Goal: Task Accomplishment & Management: Manage account settings

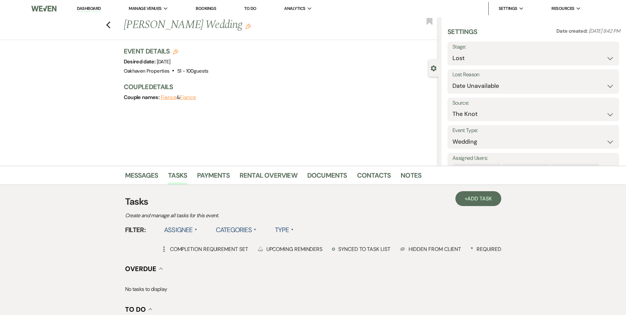
select select "8"
select select "2"
click at [111, 24] on icon "Previous" at bounding box center [108, 25] width 5 height 8
select select "8"
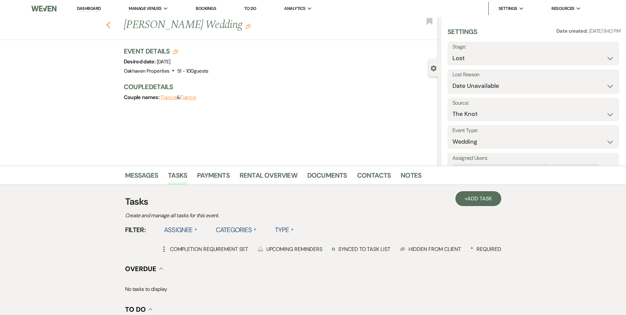
select select "8"
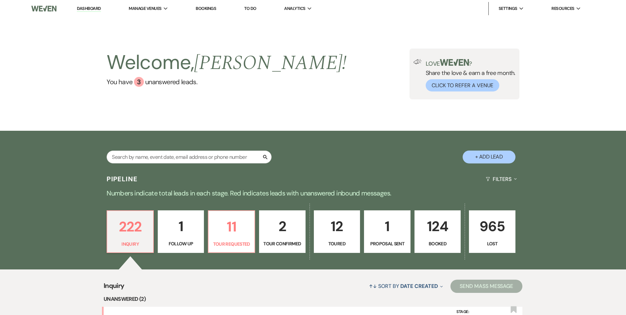
scroll to position [165, 0]
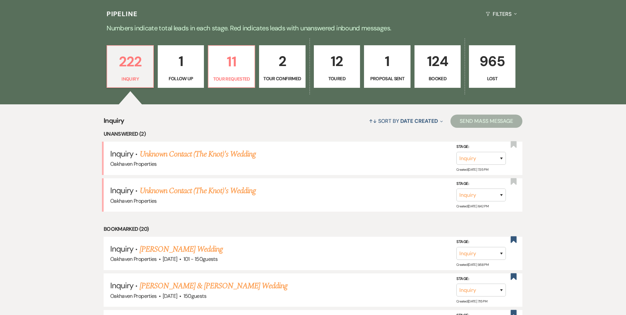
click at [179, 154] on link "Unknown Contact (The Knot)'s Wedding" at bounding box center [198, 154] width 116 height 12
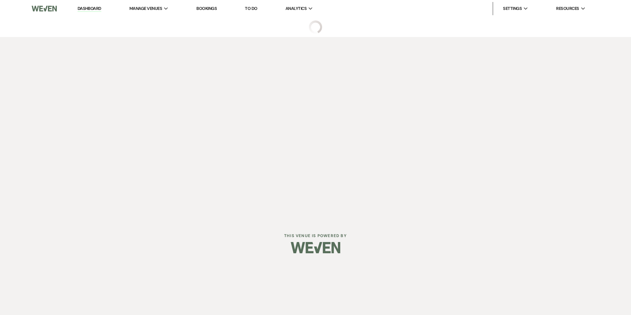
select select "2"
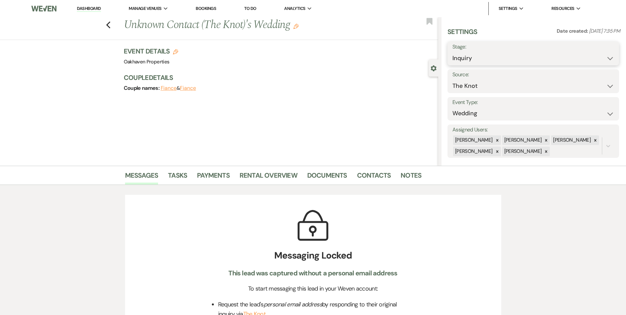
click at [507, 60] on select "Inquiry Follow Up Tour Requested Tour Confirmed Toured Proposal Sent Booked Lost" at bounding box center [533, 58] width 162 height 13
select select "8"
click at [452, 52] on select "Inquiry Follow Up Tour Requested Tour Confirmed Toured Proposal Sent Booked Lost" at bounding box center [533, 58] width 162 height 13
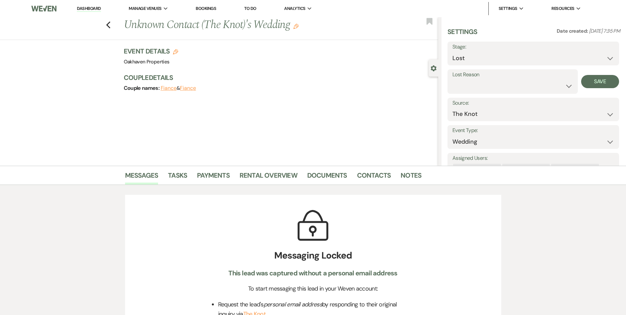
click at [468, 79] on label "Lost Reason" at bounding box center [512, 75] width 120 height 10
click at [468, 86] on select "Booked Elsewhere Budget Date Unavailable No Response Not a Good Match Capacity …" at bounding box center [512, 86] width 120 height 13
select select "4"
click at [452, 80] on select "Booked Elsewhere Budget Date Unavailable No Response Not a Good Match Capacity …" at bounding box center [512, 86] width 120 height 13
click at [603, 83] on button "Save" at bounding box center [600, 81] width 38 height 13
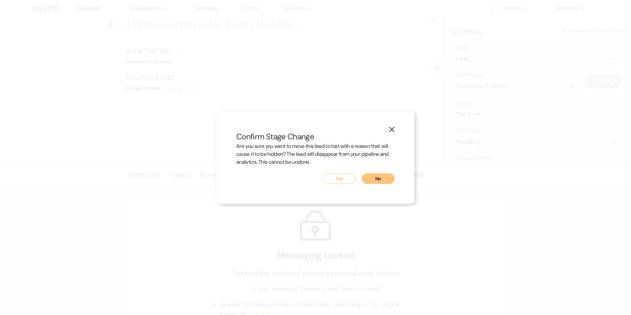
click at [343, 179] on button "Yes" at bounding box center [339, 178] width 33 height 11
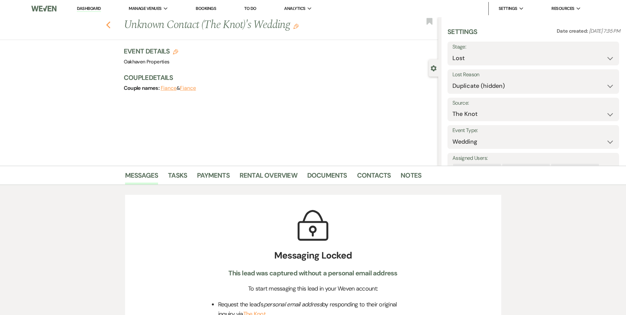
click at [110, 22] on use "button" at bounding box center [108, 24] width 4 height 7
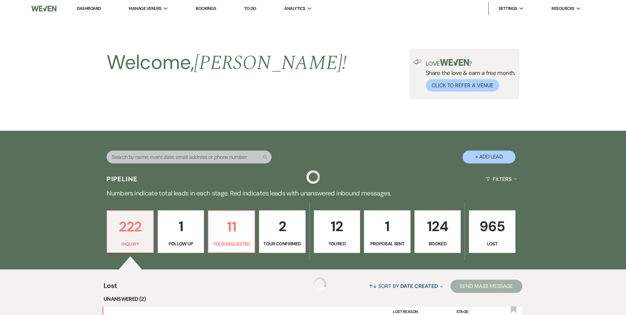
scroll to position [165, 0]
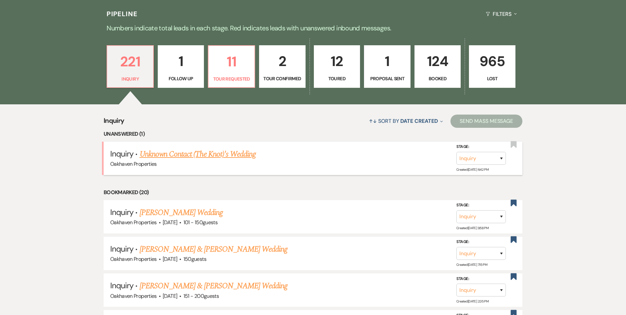
click at [235, 155] on link "Unknown Contact (The Knot)'s Wedding" at bounding box center [198, 154] width 116 height 12
select select "2"
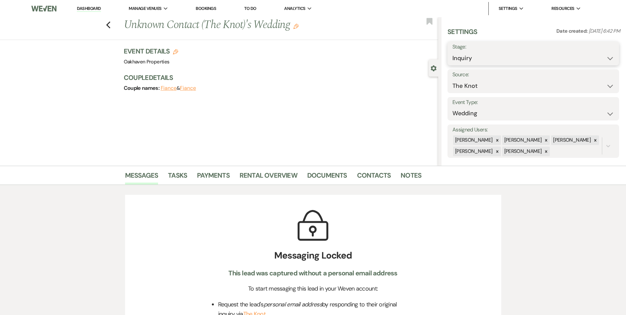
drag, startPoint x: 494, startPoint y: 54, endPoint x: 494, endPoint y: 61, distance: 6.3
click at [494, 54] on select "Inquiry Follow Up Tour Requested Tour Confirmed Toured Proposal Sent Booked Lost" at bounding box center [533, 58] width 162 height 13
click at [477, 156] on div "Patience Ergish Jeanette Wagoner Elizabeth Hanks Kara Groenevelt Patience W. Er…" at bounding box center [526, 146] width 149 height 22
click at [461, 58] on select "Inquiry Follow Up Tour Requested Tour Confirmed Toured Proposal Sent Booked Lost" at bounding box center [533, 58] width 162 height 13
select select "8"
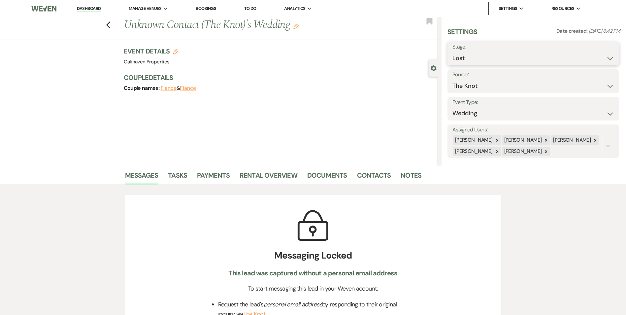
click at [452, 52] on select "Inquiry Follow Up Tour Requested Tour Confirmed Toured Proposal Sent Booked Lost" at bounding box center [533, 58] width 162 height 13
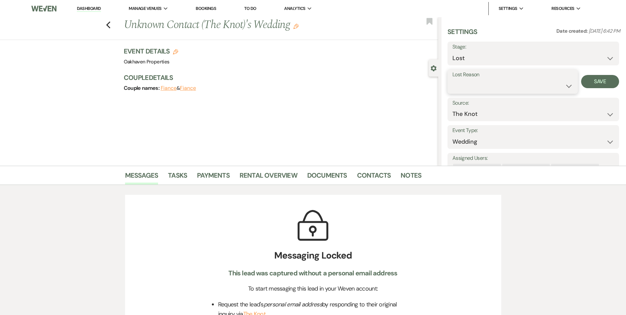
click at [455, 91] on select "Booked Elsewhere Budget Date Unavailable No Response Not a Good Match Capacity …" at bounding box center [512, 86] width 120 height 13
select select "4"
click at [452, 80] on select "Booked Elsewhere Budget Date Unavailable No Response Not a Good Match Capacity …" at bounding box center [512, 86] width 120 height 13
click at [591, 87] on button "Save" at bounding box center [600, 81] width 38 height 13
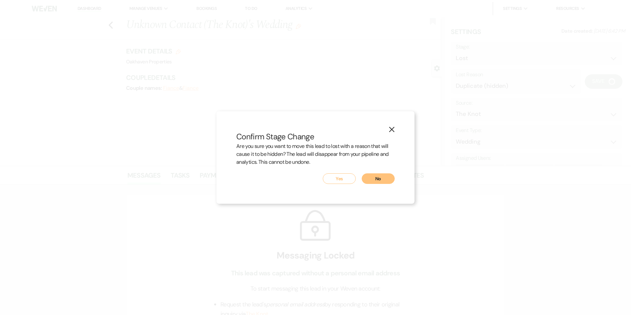
click at [334, 174] on button "Yes" at bounding box center [339, 178] width 33 height 11
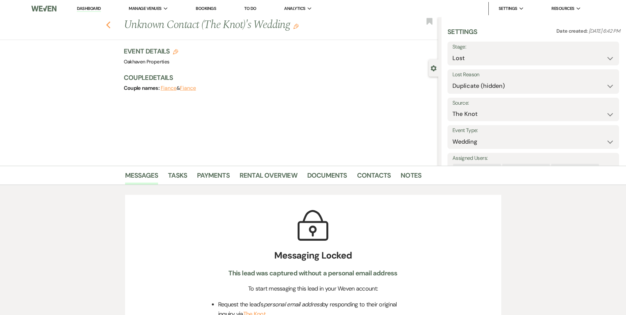
click at [110, 24] on use "button" at bounding box center [108, 24] width 4 height 7
select select "8"
select select "4"
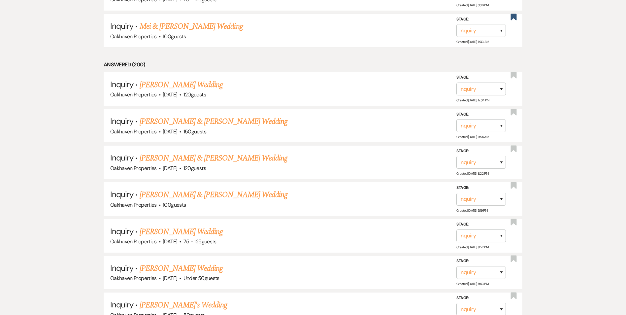
scroll to position [1023, 0]
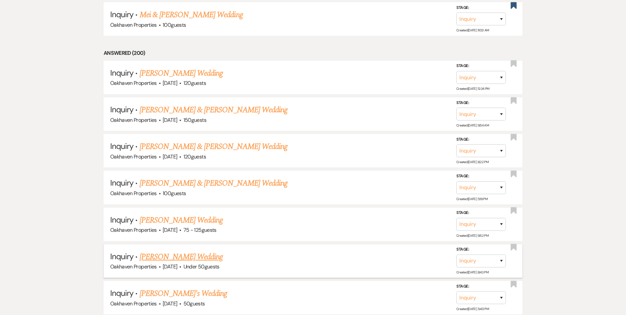
click at [193, 261] on link "Mayghan Presley's Wedding" at bounding box center [181, 257] width 83 height 12
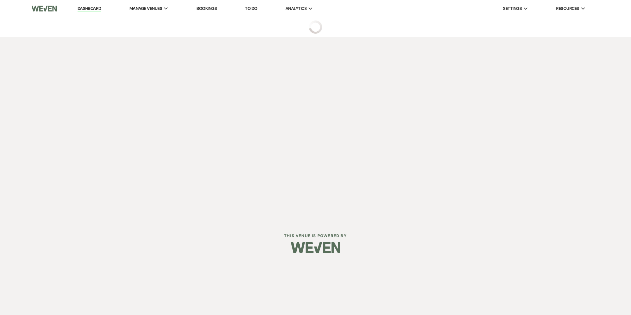
select select "2"
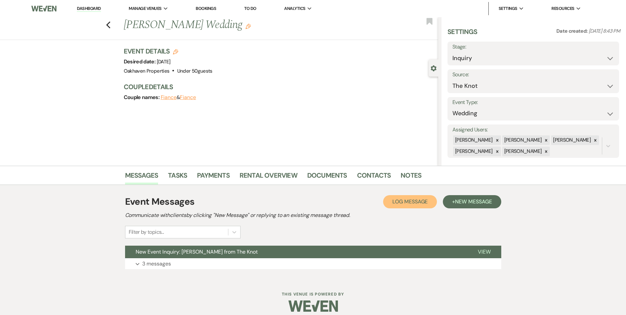
click at [394, 200] on span "Log Message" at bounding box center [409, 201] width 35 height 7
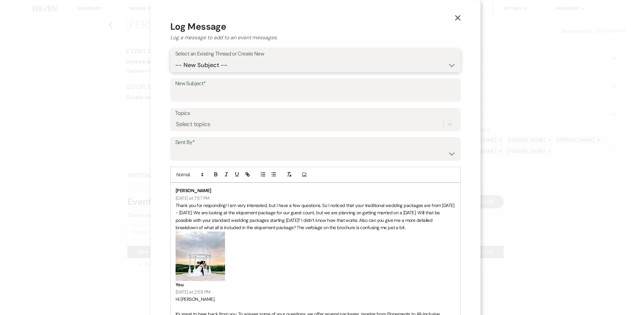
drag, startPoint x: 205, startPoint y: 66, endPoint x: 207, endPoint y: 72, distance: 5.6
click at [205, 66] on select "-- New Subject -- New Event Inquiry: Mayghan Presley from The Knot" at bounding box center [315, 65] width 280 height 13
select select "464057"
click at [175, 59] on select "-- New Subject -- New Event Inquiry: Mayghan Presley from The Knot" at bounding box center [315, 65] width 280 height 13
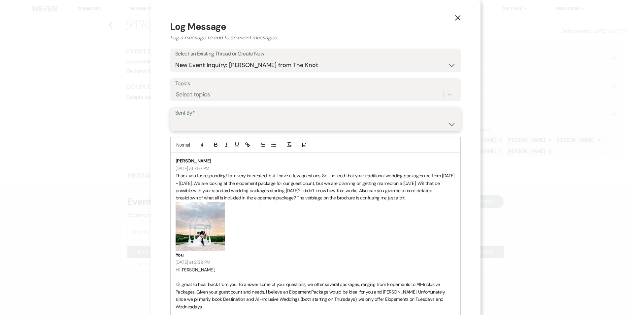
click at [214, 120] on select "Patience Ergish (pdergish@aol.com) Jeanette Wagoner (jeanette@experienceoakhave…" at bounding box center [315, 123] width 280 height 13
select select "contact-383308"
click at [175, 117] on select "Patience Ergish (pdergish@aol.com) Jeanette Wagoner (jeanette@experienceoakhave…" at bounding box center [315, 123] width 280 height 13
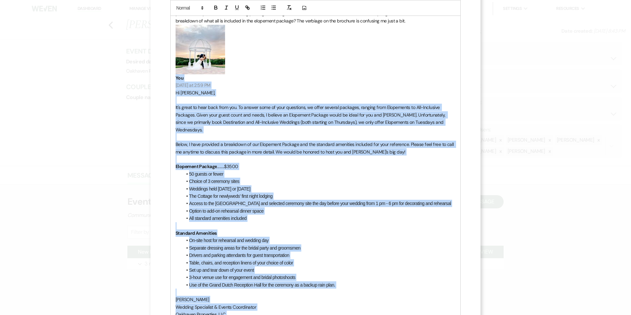
scroll to position [165, 0]
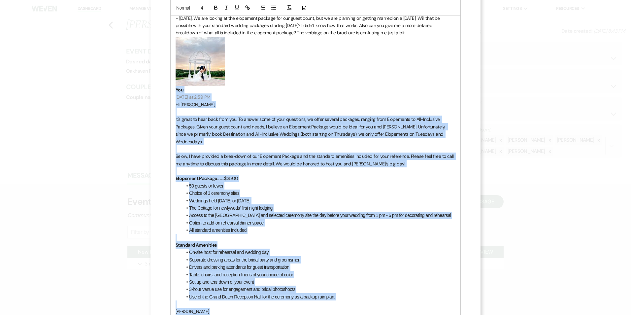
drag, startPoint x: 211, startPoint y: 245, endPoint x: 171, endPoint y: 68, distance: 181.8
click at [171, 67] on div "Mayghan Presley Yesterday at 7:57 PM Thank you for responding! I am very intere…" at bounding box center [316, 172] width 290 height 368
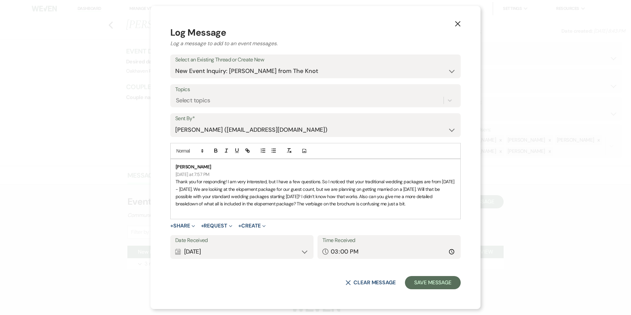
scroll to position [0, 0]
click at [298, 256] on div "Calendar Sep 22, 2025 Expand" at bounding box center [241, 251] width 133 height 13
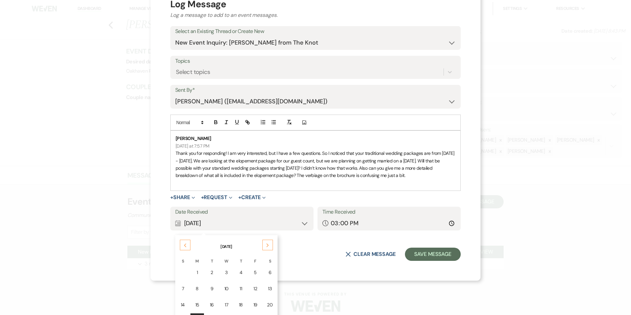
scroll to position [75, 0]
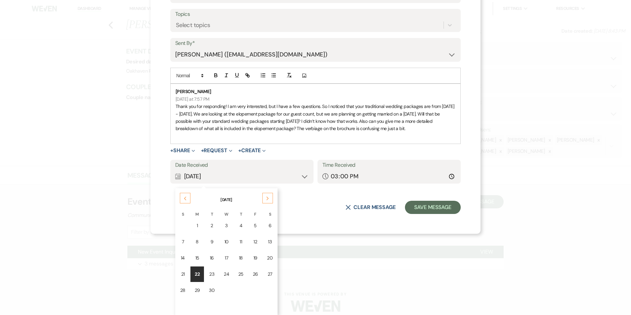
click at [182, 273] on td "21" at bounding box center [183, 274] width 14 height 16
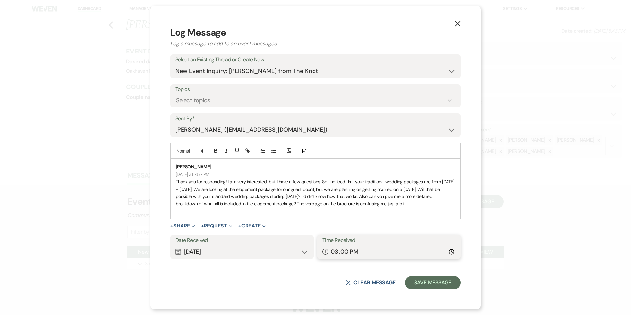
click at [450, 250] on input "15:00" at bounding box center [388, 251] width 133 height 13
type input "19:57"
click at [287, 282] on div "X Clear message Save Message" at bounding box center [315, 282] width 290 height 13
click at [438, 284] on button "Save Message" at bounding box center [433, 282] width 56 height 13
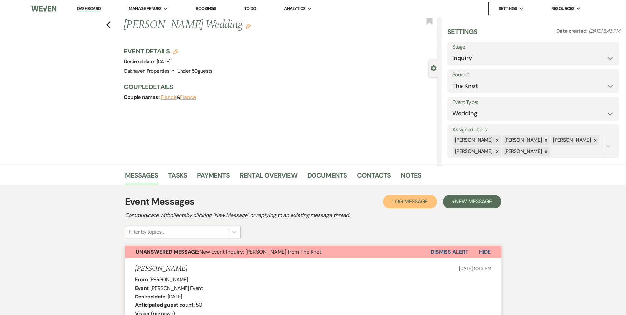
click at [410, 197] on button "Log Log Message" at bounding box center [410, 201] width 54 height 13
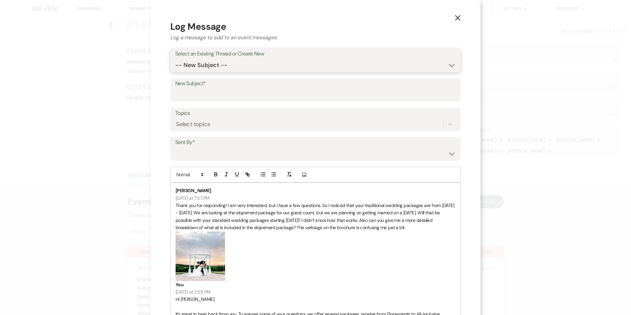
drag, startPoint x: 266, startPoint y: 63, endPoint x: 264, endPoint y: 72, distance: 8.4
click at [266, 64] on select "-- New Subject -- New Event Inquiry: Mayghan Presley from The Knot" at bounding box center [315, 65] width 280 height 13
select select "464057"
click at [175, 59] on select "-- New Subject -- New Event Inquiry: Mayghan Presley from The Knot" at bounding box center [315, 65] width 280 height 13
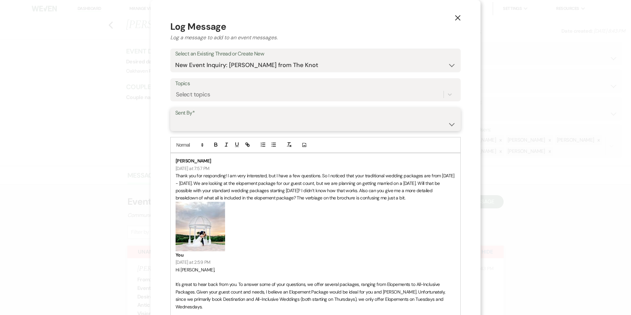
drag, startPoint x: 232, startPoint y: 122, endPoint x: 231, endPoint y: 128, distance: 5.4
click at [232, 122] on select "Patience Ergish (pdergish@aol.com) Jeanette Wagoner (jeanette@experienceoakhave…" at bounding box center [315, 123] width 280 height 13
select select "user-127923"
click at [175, 117] on select "Patience Ergish (pdergish@aol.com) Jeanette Wagoner (jeanette@experienceoakhave…" at bounding box center [315, 123] width 280 height 13
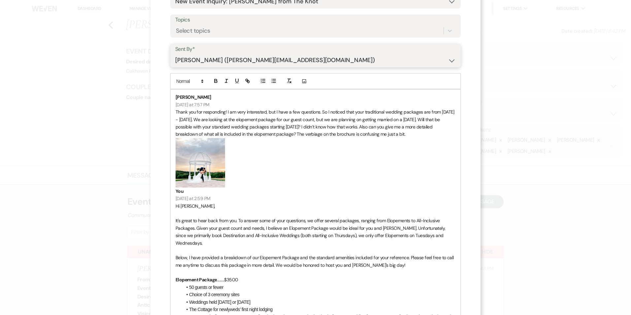
scroll to position [99, 0]
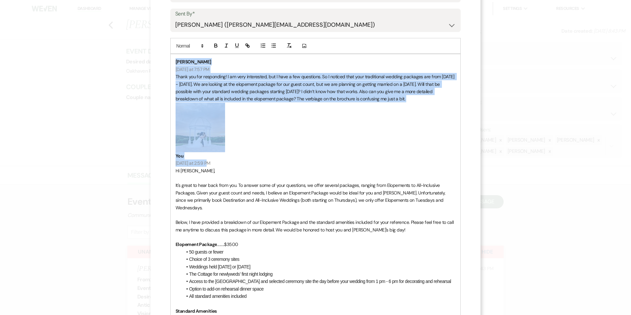
drag, startPoint x: 215, startPoint y: 161, endPoint x: 173, endPoint y: 73, distance: 97.4
click at [174, 69] on div "Mayghan Presley Yesterday at 7:57 PM Thank you for responding! I am very intere…" at bounding box center [316, 238] width 290 height 368
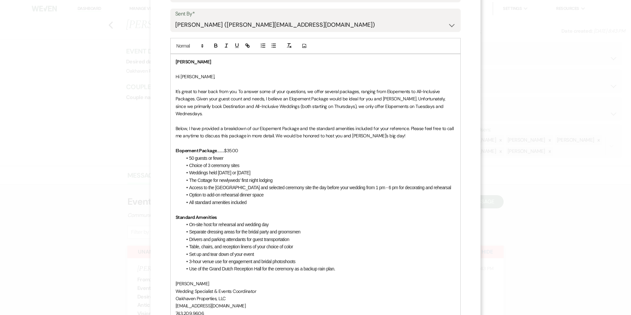
drag, startPoint x: 224, startPoint y: 62, endPoint x: 163, endPoint y: 69, distance: 61.4
click at [163, 69] on div "X Log Message Log a message to add to an event messages. Select an Existing Thr…" at bounding box center [315, 159] width 330 height 517
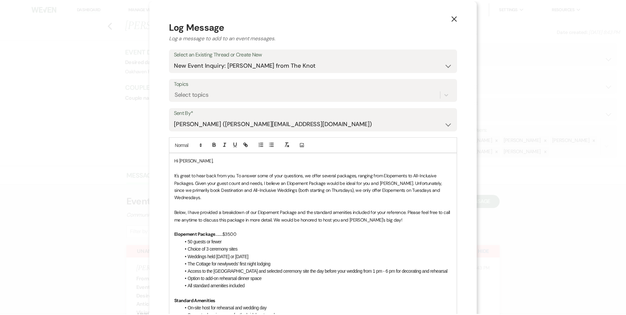
scroll to position [188, 0]
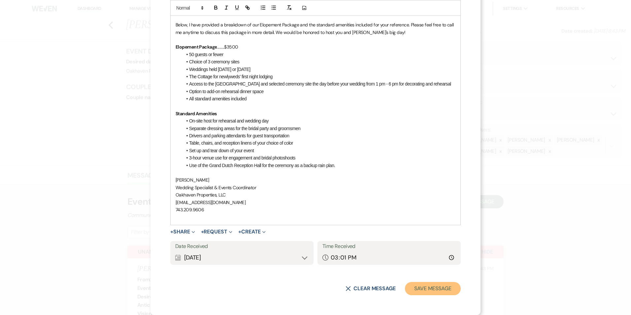
click at [438, 288] on button "Save Message" at bounding box center [433, 288] width 56 height 13
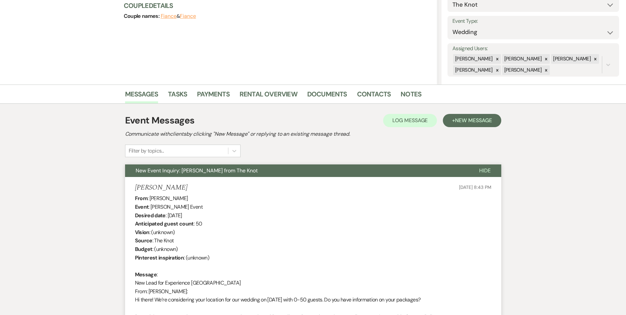
scroll to position [132, 0]
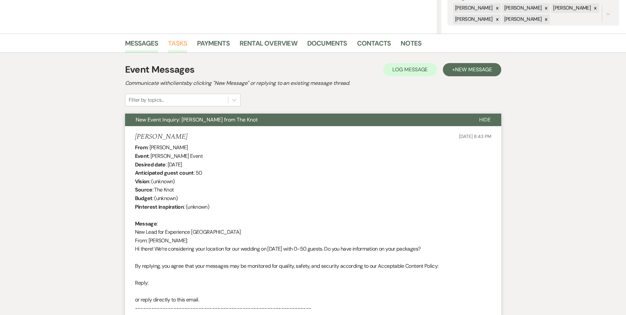
drag, startPoint x: 183, startPoint y: 43, endPoint x: 191, endPoint y: 45, distance: 8.6
click at [184, 42] on link "Tasks" at bounding box center [177, 45] width 19 height 15
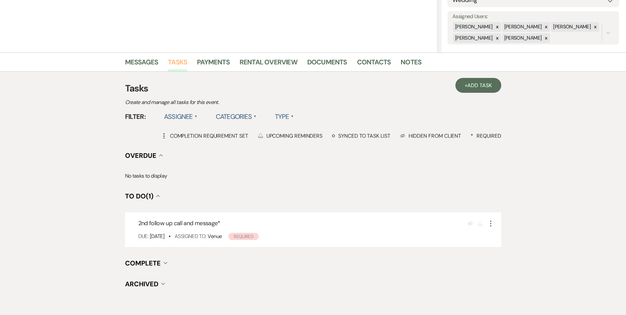
scroll to position [147, 0]
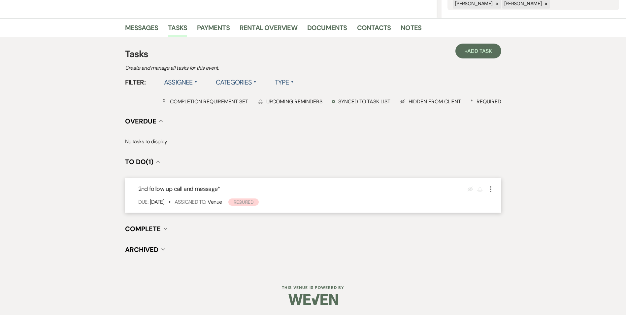
click at [489, 186] on icon "More" at bounding box center [491, 189] width 8 height 8
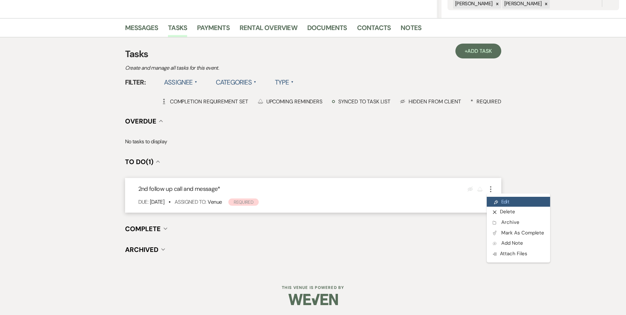
click at [499, 199] on link "Pencil Edit" at bounding box center [518, 202] width 63 height 10
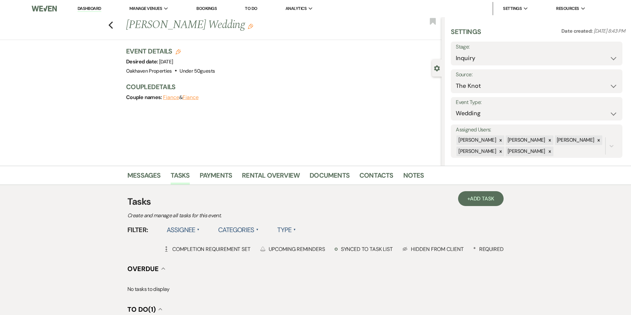
select select "true"
select select "31"
select select "venueHost"
select select "host"
select select "onDueDate"
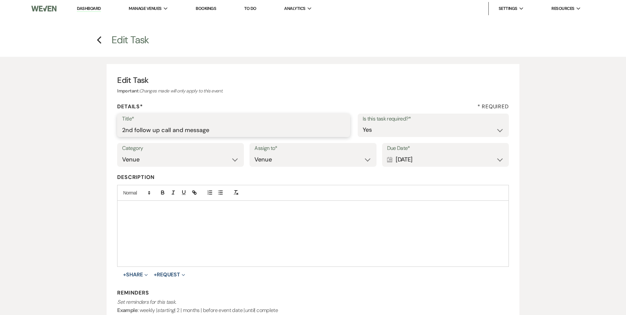
drag, startPoint x: 243, startPoint y: 134, endPoint x: 210, endPoint y: 133, distance: 33.3
click at [189, 132] on input "2nd follow up call and message" at bounding box center [233, 129] width 223 height 13
click at [287, 128] on input "2nd follow up call and message" at bounding box center [233, 129] width 223 height 13
click at [462, 163] on div "Calendar Sep 24, 2025 Expand" at bounding box center [445, 159] width 117 height 13
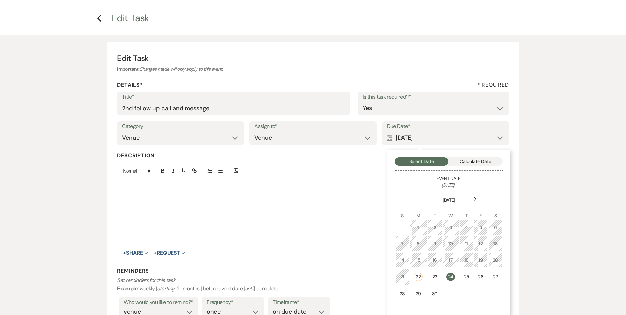
scroll to position [33, 0]
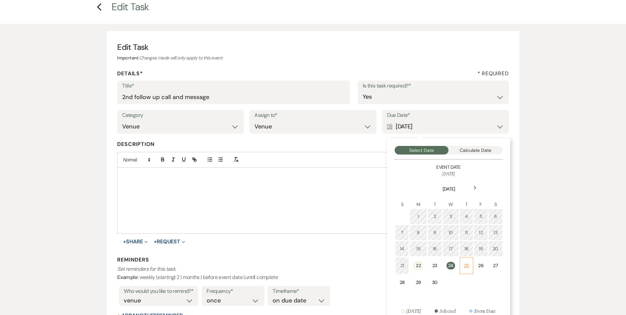
click at [466, 270] on td "25" at bounding box center [467, 265] width 14 height 17
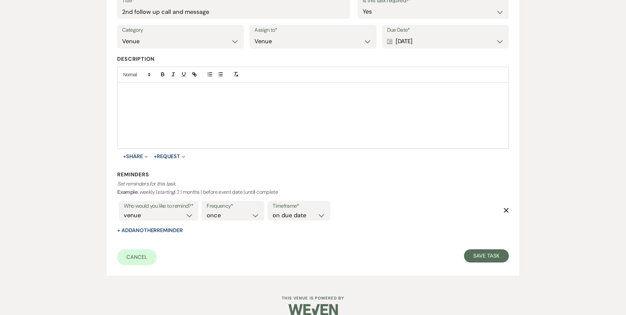
scroll to position [128, 0]
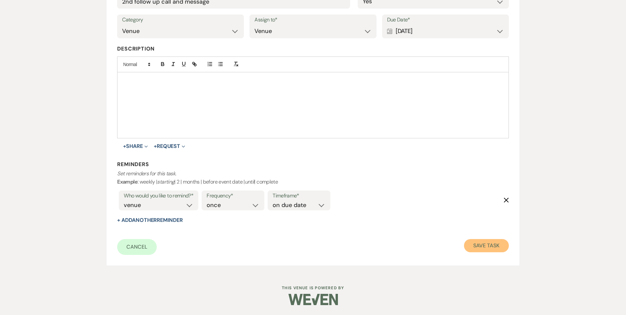
click at [486, 245] on button "Save Task" at bounding box center [486, 245] width 45 height 13
select select "2"
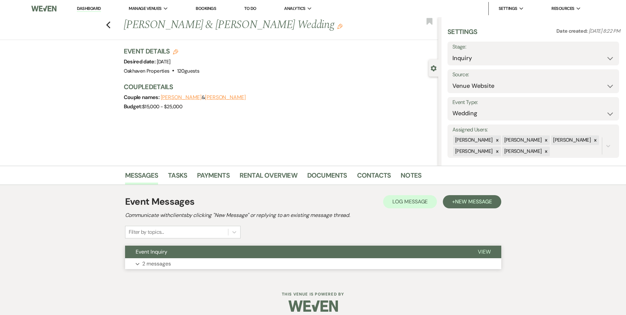
click at [477, 251] on button "View" at bounding box center [484, 251] width 34 height 13
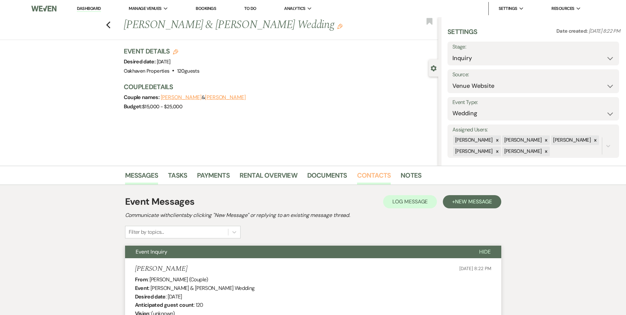
click at [383, 179] on link "Contacts" at bounding box center [374, 177] width 34 height 15
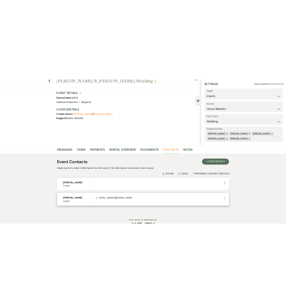
scroll to position [33, 0]
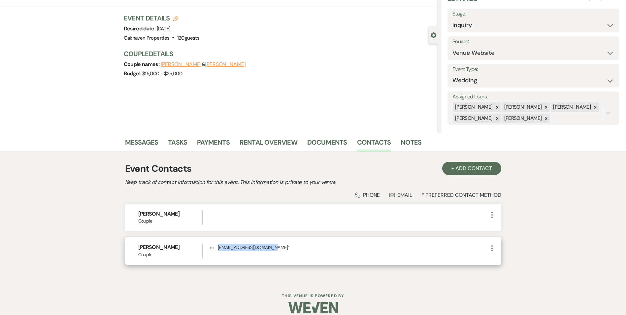
drag, startPoint x: 272, startPoint y: 248, endPoint x: 214, endPoint y: 250, distance: 58.4
click at [214, 250] on p "Envelope analeiastephen@gmail.com *" at bounding box center [349, 247] width 278 height 7
copy p "analeiastephen@gmail.com"
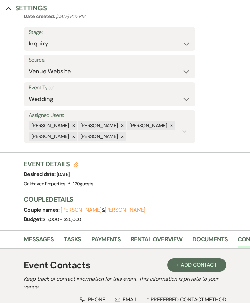
scroll to position [165, 0]
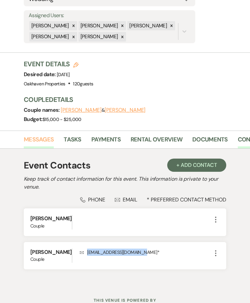
click at [42, 135] on link "Messages" at bounding box center [39, 142] width 30 height 14
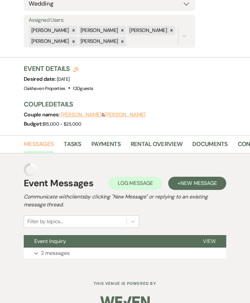
scroll to position [147, 0]
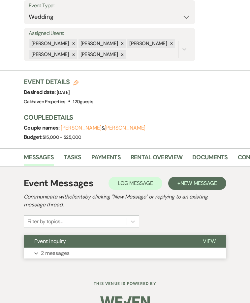
click at [211, 238] on span "View" at bounding box center [209, 241] width 13 height 7
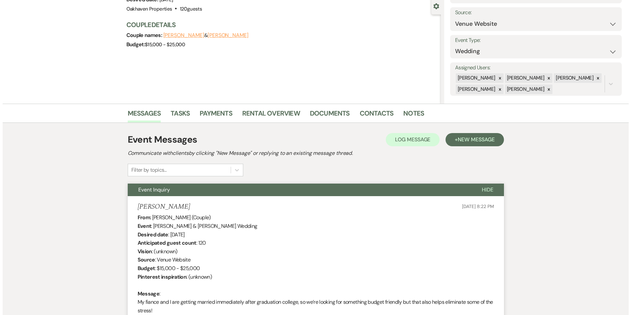
scroll to position [57, 0]
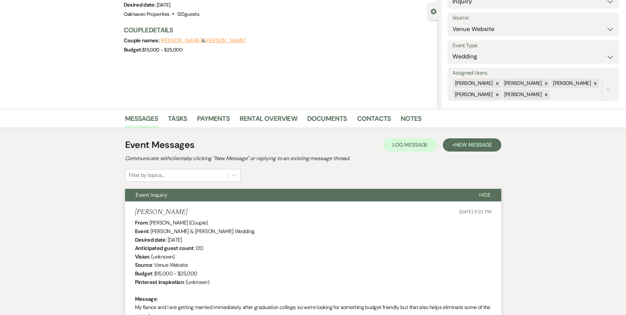
click at [400, 154] on div "Event Messages Log Log Message + New Message Communicate with clients by clicki…" at bounding box center [313, 160] width 376 height 44
click at [400, 148] on button "Log Log Message" at bounding box center [410, 144] width 54 height 13
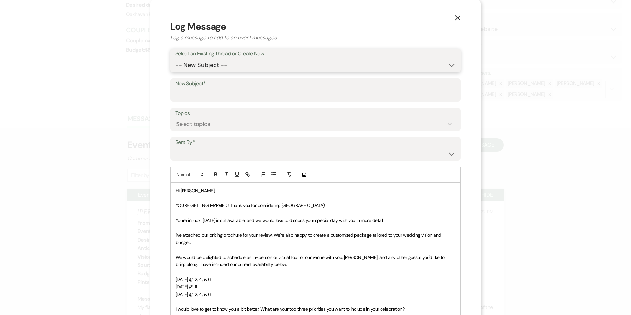
click at [222, 60] on select "-- New Subject -- Event Inquiry" at bounding box center [315, 65] width 280 height 13
select select "464481"
click at [175, 59] on select "-- New Subject -- Event Inquiry" at bounding box center [315, 65] width 280 height 13
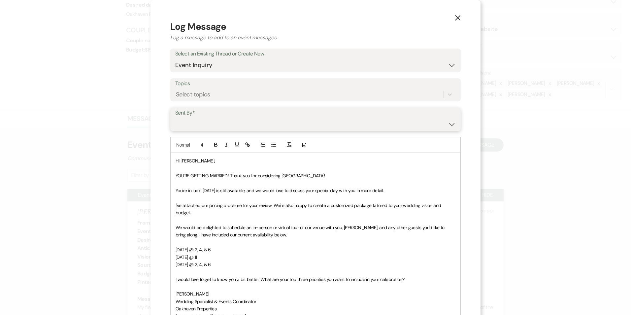
click at [212, 125] on select "Patience Ergish (pdergish@aol.com) Jeanette Wagoner (jeanette@experienceoakhave…" at bounding box center [315, 123] width 280 height 13
select select "user-127923"
click at [175, 117] on select "Patience Ergish (pdergish@aol.com) Jeanette Wagoner (jeanette@experienceoakhave…" at bounding box center [315, 123] width 280 height 13
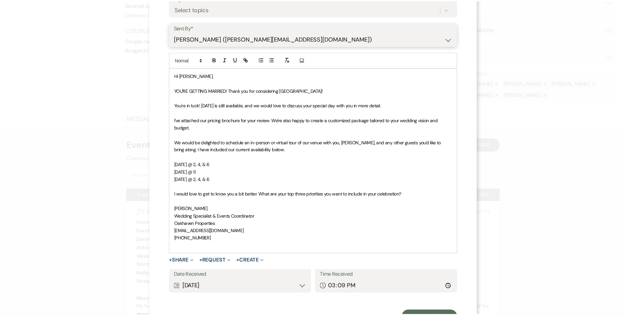
scroll to position [114, 0]
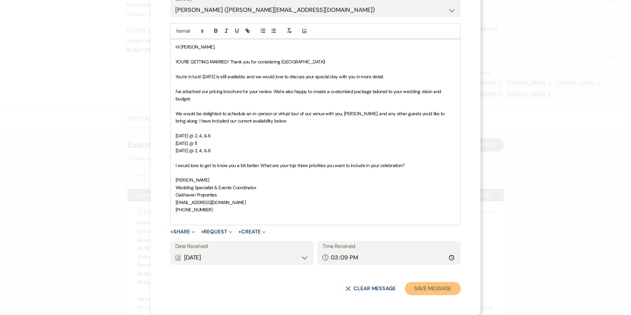
click at [420, 291] on button "Save Message" at bounding box center [433, 288] width 56 height 13
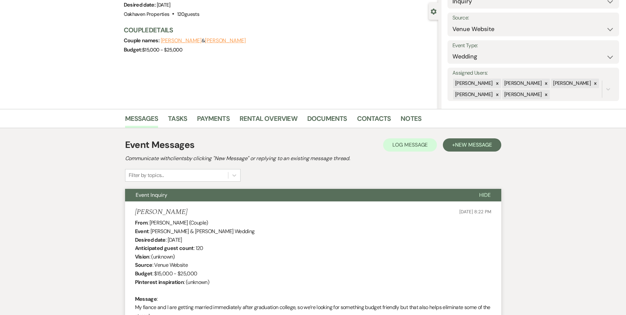
click at [420, 127] on li "Notes" at bounding box center [416, 120] width 31 height 16
click at [381, 117] on link "Contacts" at bounding box center [374, 120] width 34 height 15
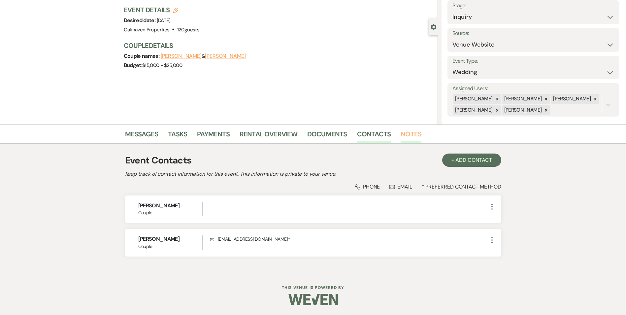
click at [406, 136] on link "Notes" at bounding box center [411, 136] width 21 height 15
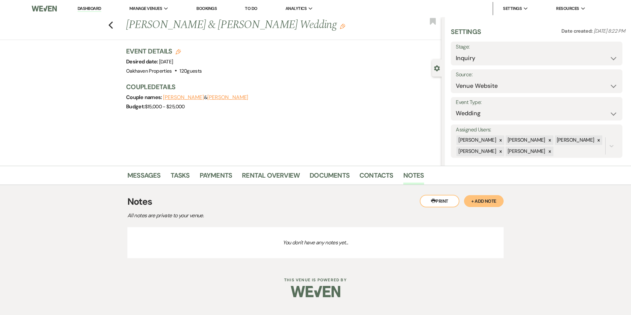
click at [484, 203] on button "+ Add Note" at bounding box center [484, 201] width 40 height 12
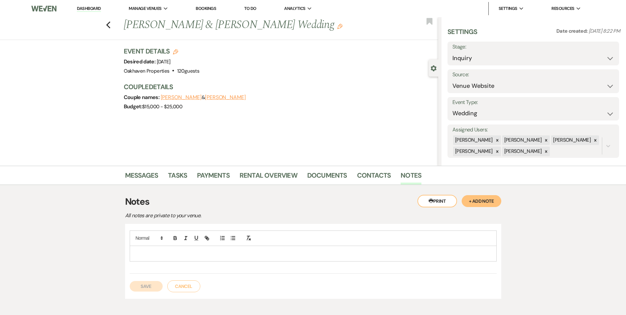
click at [201, 249] on div at bounding box center [313, 253] width 366 height 15
drag, startPoint x: 147, startPoint y: 287, endPoint x: 157, endPoint y: 259, distance: 30.0
click at [147, 285] on button "Save" at bounding box center [146, 286] width 33 height 11
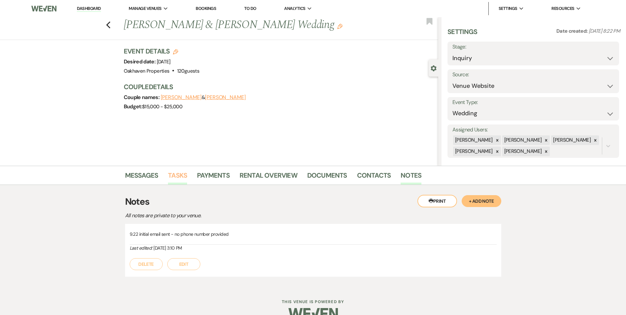
click at [177, 180] on link "Tasks" at bounding box center [177, 177] width 19 height 15
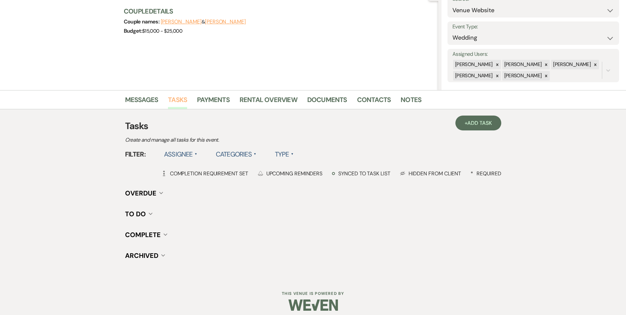
scroll to position [81, 0]
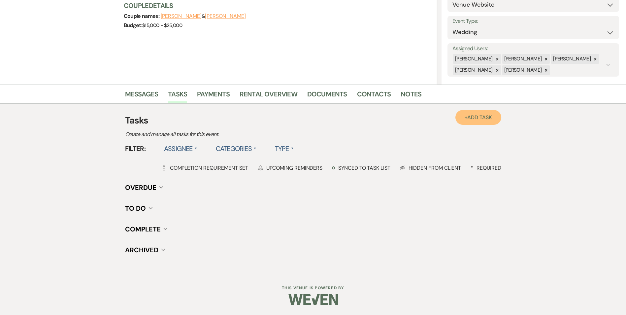
click at [482, 116] on span "Add Task" at bounding box center [479, 117] width 24 height 7
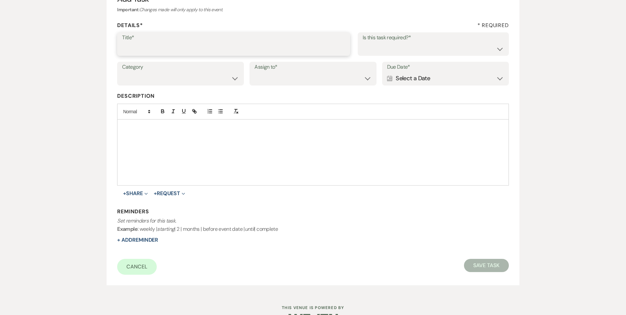
click at [146, 54] on input "Title*" at bounding box center [233, 48] width 223 height 13
type input "2nd follow up email"
click at [365, 46] on select "Yes No" at bounding box center [433, 48] width 141 height 13
select select "true"
click at [363, 42] on select "Yes No" at bounding box center [433, 48] width 141 height 13
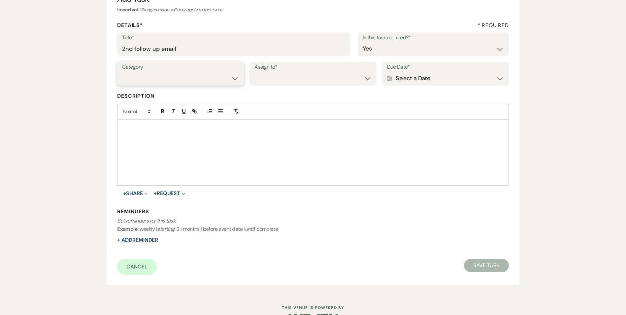
click at [219, 74] on select "Venue Vendors Guests Details Finalize & Share" at bounding box center [180, 78] width 117 height 13
select select "31"
click at [122, 72] on select "Venue Vendors Guests Details Finalize & Share" at bounding box center [180, 78] width 117 height 13
drag, startPoint x: 270, startPoint y: 80, endPoint x: 273, endPoint y: 84, distance: 4.9
click at [270, 80] on select "Venue Client" at bounding box center [312, 78] width 117 height 13
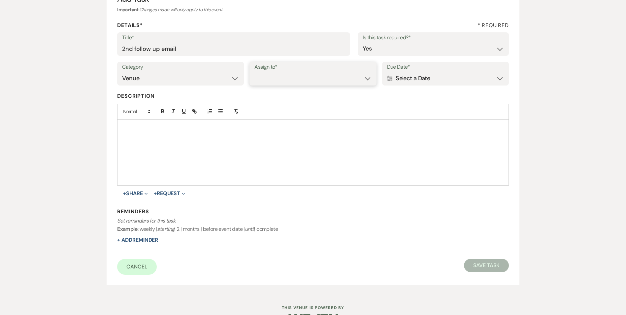
select select "venueHost"
click at [254, 72] on select "Venue Client" at bounding box center [312, 78] width 117 height 13
click at [400, 77] on div "Calendar Select a Date Expand" at bounding box center [445, 78] width 117 height 13
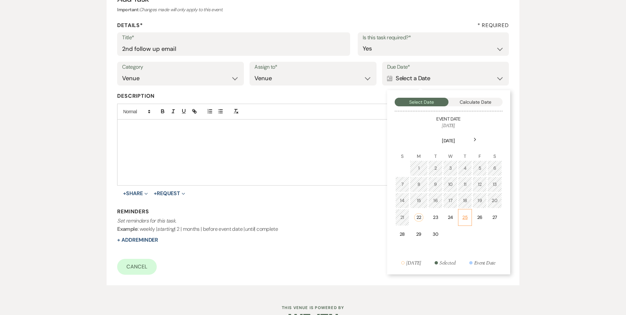
click at [471, 216] on td "25" at bounding box center [465, 217] width 14 height 17
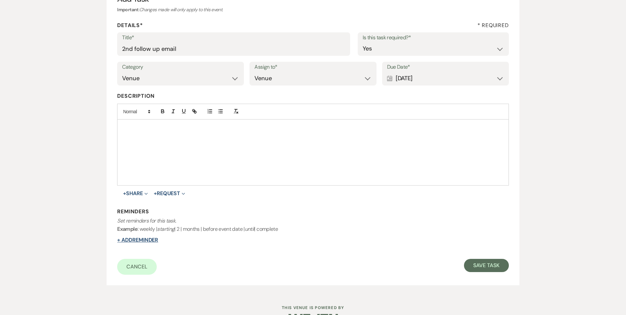
click at [154, 239] on button "+ Add Reminder" at bounding box center [137, 239] width 41 height 5
select select "host"
select select "days"
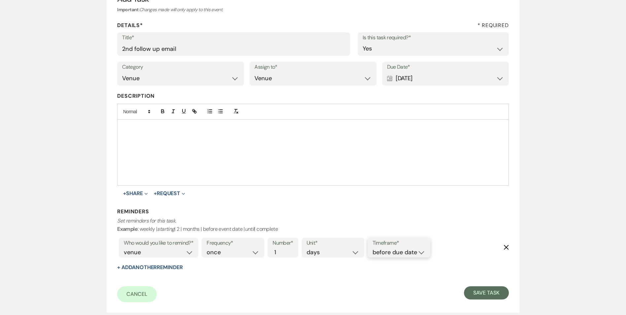
drag, startPoint x: 403, startPoint y: 253, endPoint x: 401, endPoint y: 258, distance: 4.6
click at [403, 253] on select "before due date after due date on due date on custom date" at bounding box center [399, 252] width 53 height 9
select select "onDueDate"
click at [373, 248] on select "before due date after due date on due date on custom date" at bounding box center [399, 252] width 53 height 9
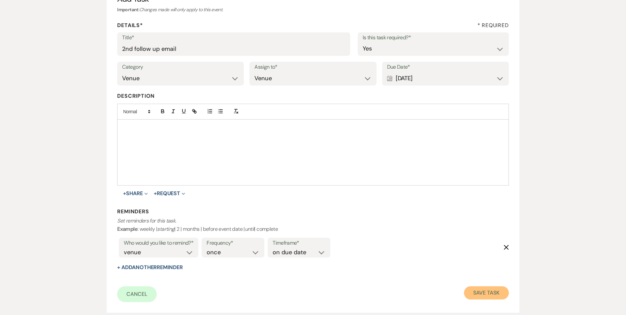
click at [492, 288] on button "Save Task" at bounding box center [486, 292] width 45 height 13
select select "5"
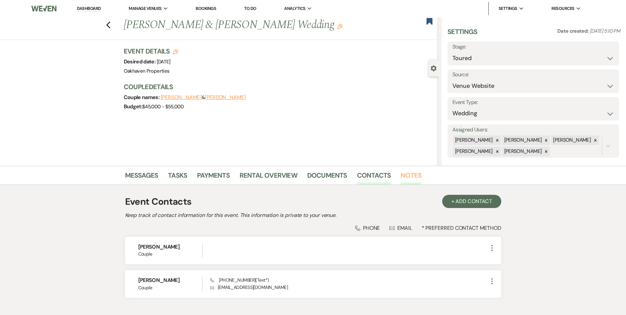
click at [412, 175] on link "Notes" at bounding box center [411, 177] width 21 height 15
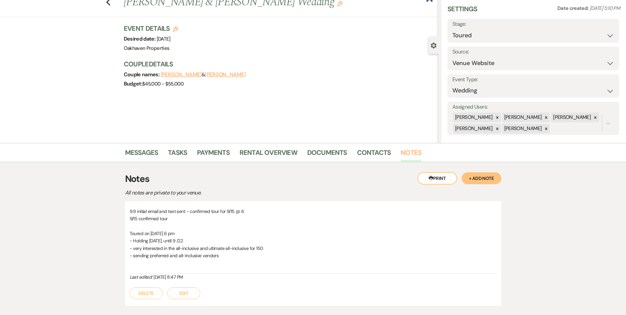
scroll to position [33, 0]
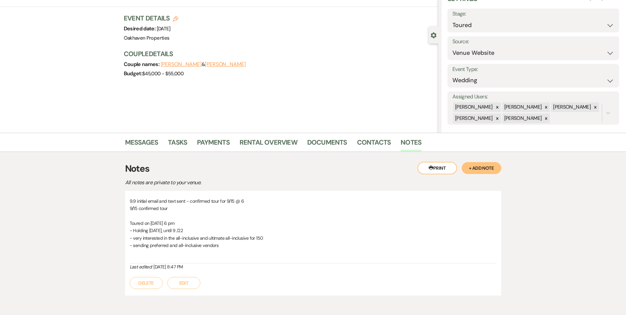
click at [188, 285] on button "Edit" at bounding box center [183, 283] width 33 height 12
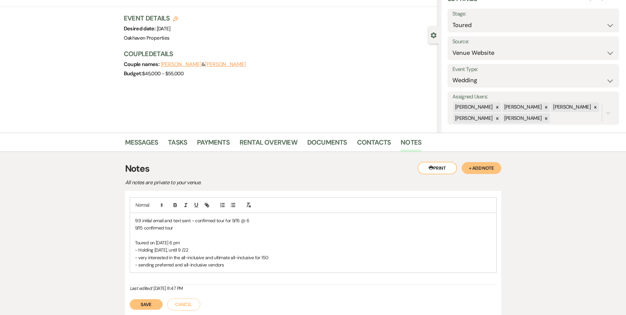
click at [237, 264] on p "- sending preferred and all-inclusive vendors" at bounding box center [313, 264] width 356 height 7
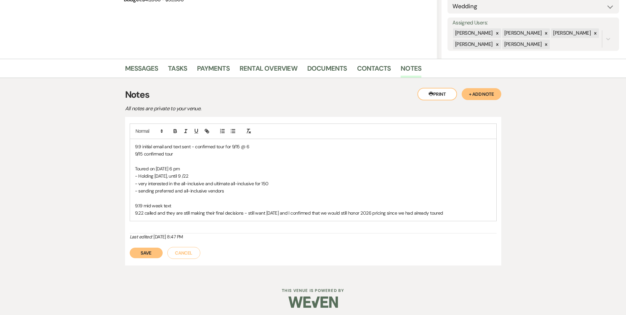
scroll to position [107, 0]
drag, startPoint x: 150, startPoint y: 253, endPoint x: 177, endPoint y: 235, distance: 31.9
click at [151, 250] on button "Save" at bounding box center [146, 252] width 33 height 11
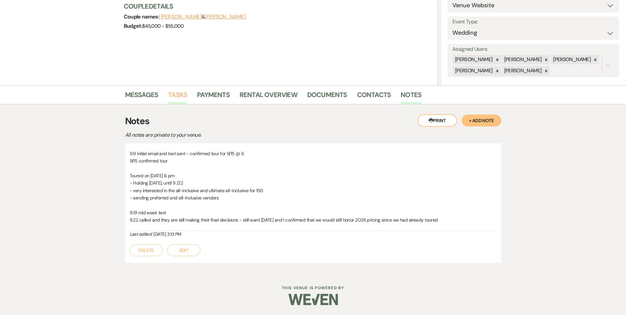
click at [173, 96] on link "Tasks" at bounding box center [177, 96] width 19 height 15
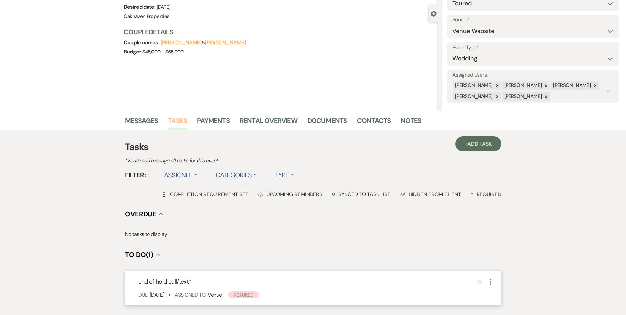
scroll to position [132, 0]
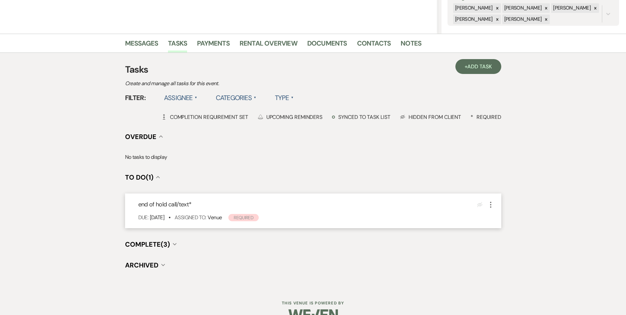
click at [491, 206] on icon "More" at bounding box center [491, 205] width 8 height 8
click at [506, 246] on button "Plan Portal Link Mark As Complete" at bounding box center [519, 248] width 65 height 11
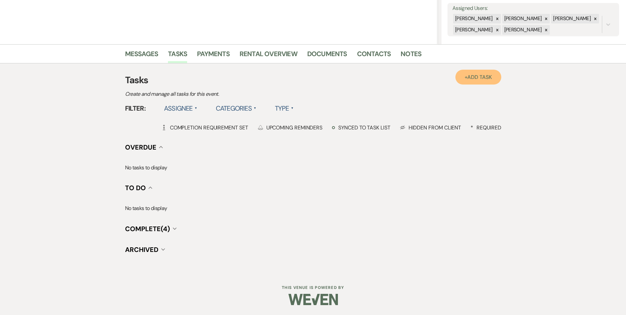
click at [473, 76] on span "Add Task" at bounding box center [479, 77] width 24 height 7
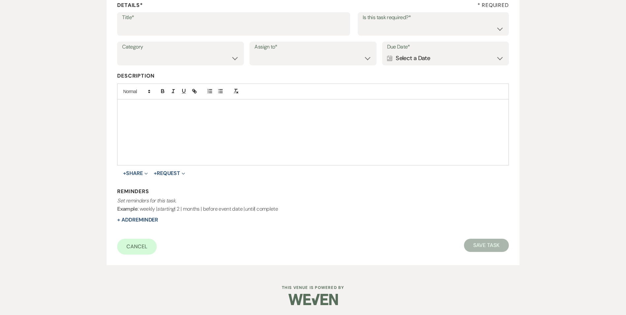
scroll to position [101, 0]
click at [183, 36] on div "Title*" at bounding box center [233, 24] width 233 height 24
click at [181, 32] on input "Title*" at bounding box center [233, 28] width 223 height 13
type input "tour follow up text/ email"
drag, startPoint x: 409, startPoint y: 27, endPoint x: 409, endPoint y: 34, distance: 7.3
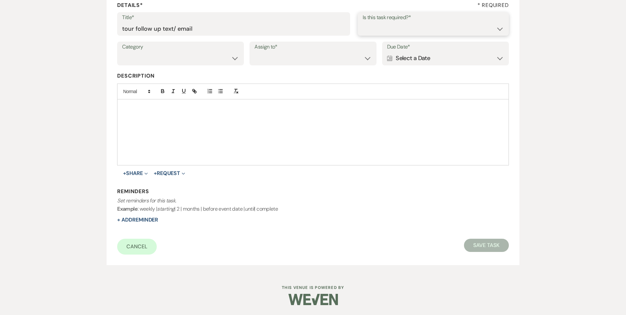
click at [409, 27] on select "Yes No" at bounding box center [433, 28] width 141 height 13
select select "true"
click at [363, 22] on select "Yes No" at bounding box center [433, 28] width 141 height 13
click at [189, 59] on select "Venue Vendors Guests Details Finalize & Share" at bounding box center [180, 58] width 117 height 13
click at [122, 52] on select "Venue Vendors Guests Details Finalize & Share" at bounding box center [180, 58] width 117 height 13
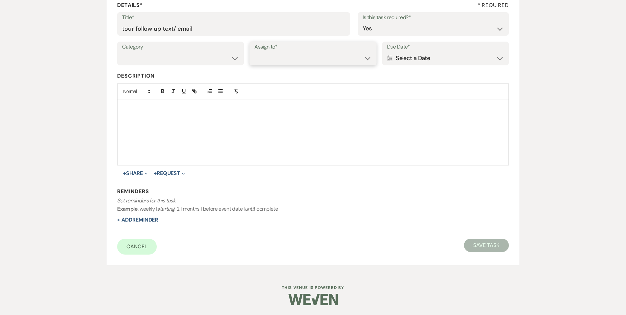
drag, startPoint x: 295, startPoint y: 57, endPoint x: 300, endPoint y: 65, distance: 9.3
click at [295, 57] on select "Venue Client" at bounding box center [312, 58] width 117 height 13
select select "venueHost"
click at [254, 52] on select "Venue Client" at bounding box center [312, 58] width 117 height 13
drag, startPoint x: 432, startPoint y: 58, endPoint x: 461, endPoint y: 65, distance: 30.5
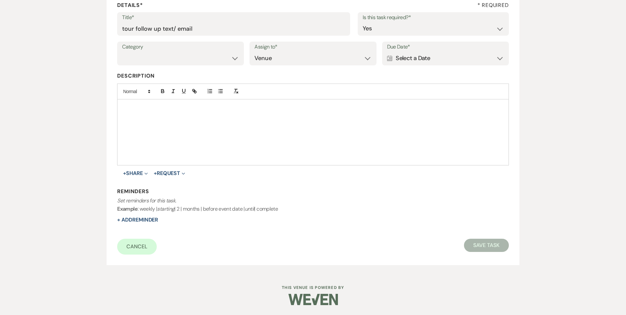
click at [433, 59] on div "Calendar Select a Date Expand" at bounding box center [445, 58] width 117 height 13
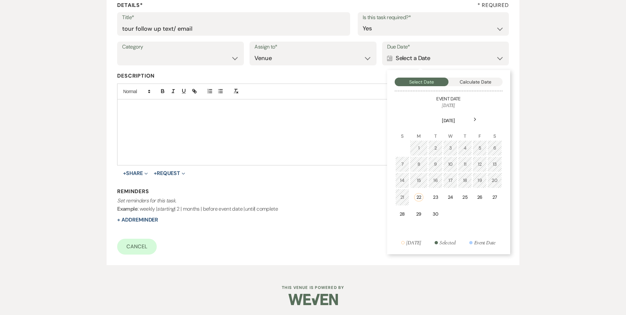
click at [418, 214] on div "29" at bounding box center [418, 214] width 9 height 7
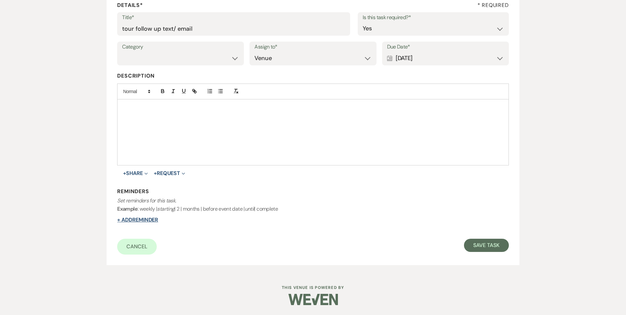
click at [134, 218] on button "+ Add Reminder" at bounding box center [137, 219] width 41 height 5
select select "host"
select select "days"
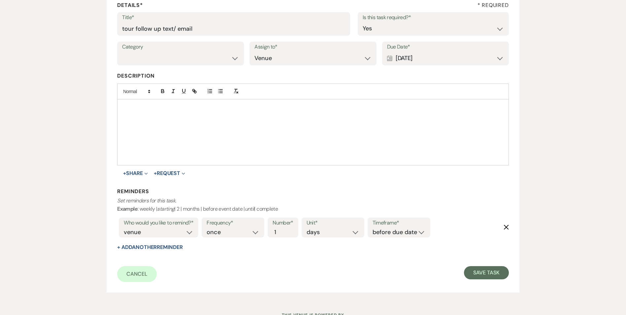
click at [386, 237] on div "Timeframe* before due date after due date on due date on custom date" at bounding box center [399, 227] width 63 height 20
click at [373, 215] on div "Reminders Set reminders for this task. Example : weekly | starting | 2 | months…" at bounding box center [312, 219] width 391 height 63
click at [381, 234] on select "before due date after due date on due date on custom date" at bounding box center [399, 232] width 53 height 9
select select "onDueDate"
click at [373, 228] on select "before due date after due date on due date on custom date" at bounding box center [399, 232] width 53 height 9
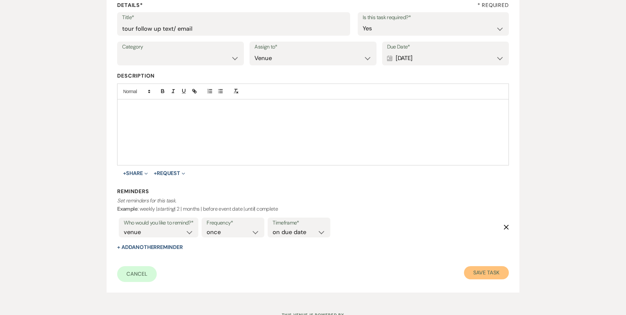
click at [480, 273] on button "Save Task" at bounding box center [486, 272] width 45 height 13
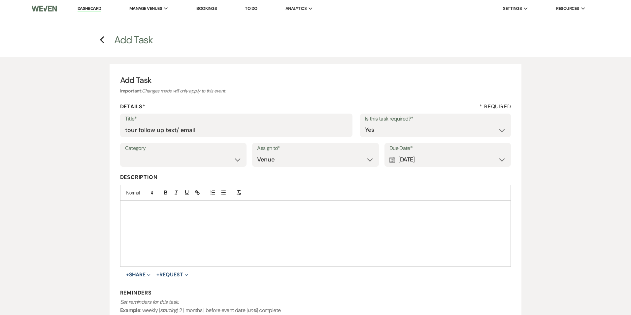
select select "5"
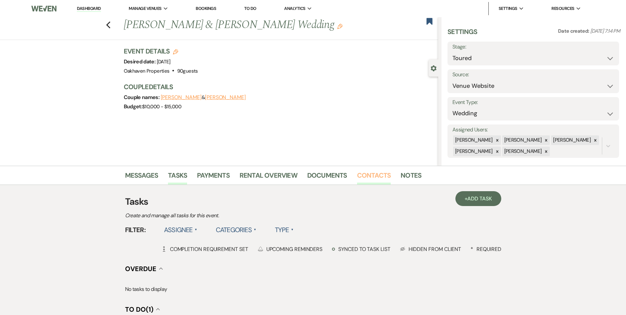
click at [379, 180] on link "Contacts" at bounding box center [374, 177] width 34 height 15
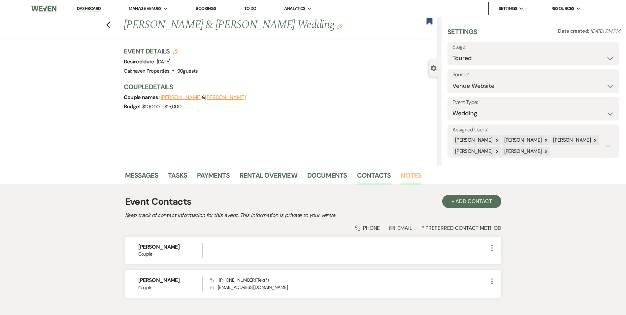
click at [410, 174] on link "Notes" at bounding box center [411, 177] width 21 height 15
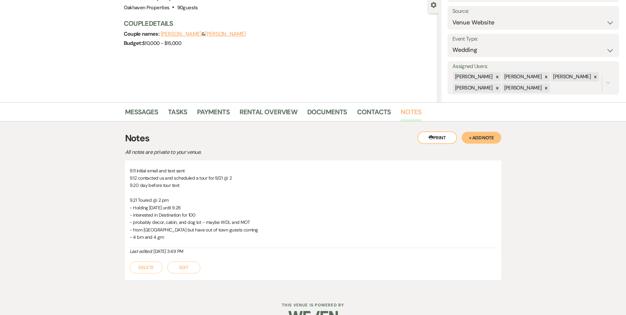
scroll to position [66, 0]
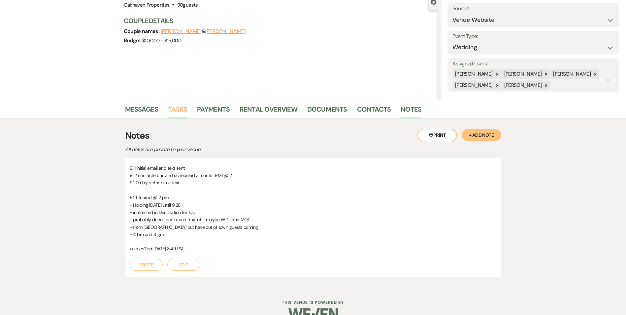
click at [178, 113] on link "Tasks" at bounding box center [177, 111] width 19 height 15
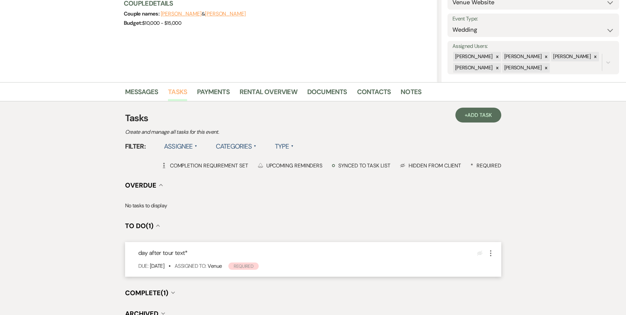
scroll to position [147, 0]
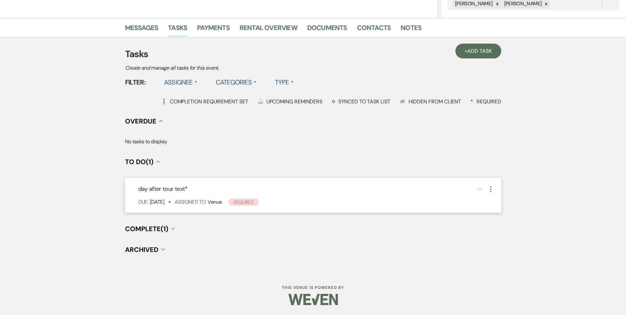
click at [493, 191] on icon "More" at bounding box center [491, 189] width 8 height 8
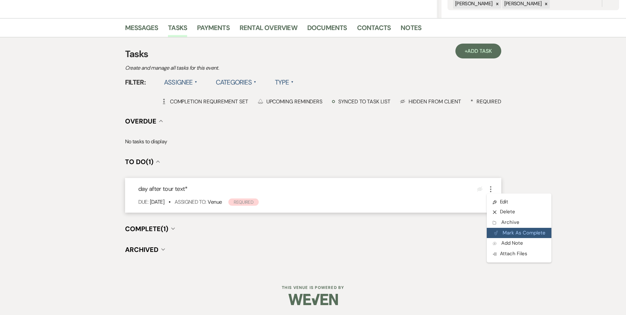
click at [493, 229] on button "Plan Portal Link Mark As Complete" at bounding box center [519, 233] width 65 height 11
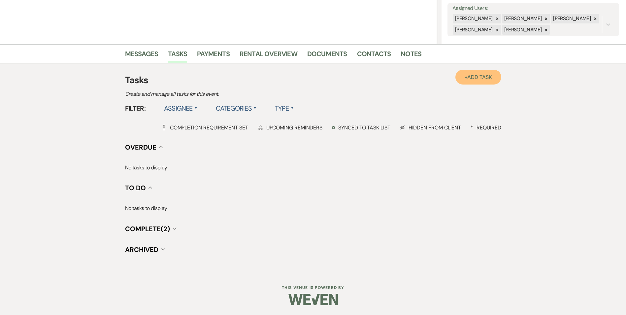
click at [462, 78] on link "+ Add Task" at bounding box center [478, 77] width 46 height 15
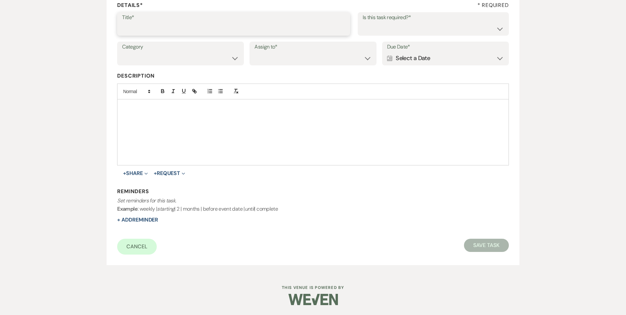
click at [153, 30] on input "Title*" at bounding box center [233, 28] width 223 height 13
type input "mid week text"
click at [425, 29] on select "Yes No" at bounding box center [433, 28] width 141 height 13
select select "true"
click at [363, 22] on select "Yes No" at bounding box center [433, 28] width 141 height 13
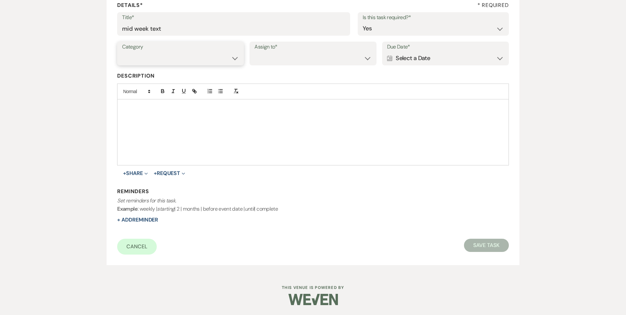
click at [218, 61] on select "Venue Vendors Guests Details Finalize & Share" at bounding box center [180, 58] width 117 height 13
select select "31"
click at [122, 52] on select "Venue Vendors Guests Details Finalize & Share" at bounding box center [180, 58] width 117 height 13
drag, startPoint x: 264, startPoint y: 56, endPoint x: 275, endPoint y: 65, distance: 14.1
click at [264, 56] on select "Venue Client" at bounding box center [312, 58] width 117 height 13
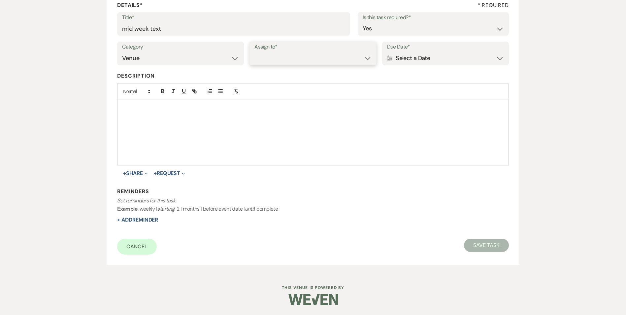
select select "venueHost"
click at [254, 52] on select "Venue Client" at bounding box center [312, 58] width 117 height 13
drag, startPoint x: 413, startPoint y: 60, endPoint x: 417, endPoint y: 61, distance: 3.4
click at [415, 61] on div "Calendar Select a Date Expand" at bounding box center [445, 58] width 117 height 13
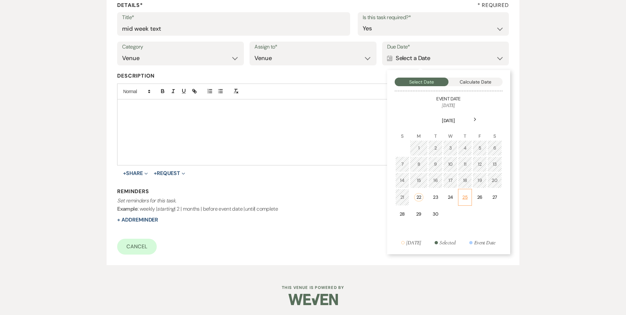
click at [464, 199] on div "25" at bounding box center [465, 197] width 6 height 7
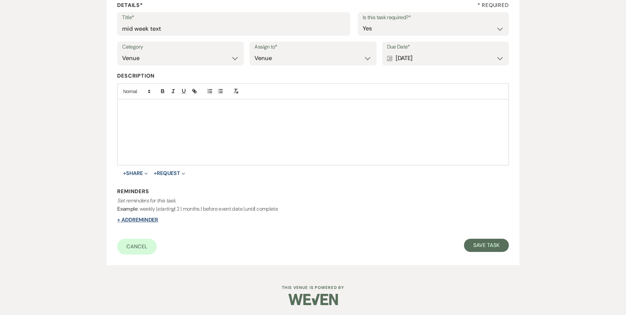
click at [144, 221] on button "+ Add Reminder" at bounding box center [137, 219] width 41 height 5
select select "host"
select select "days"
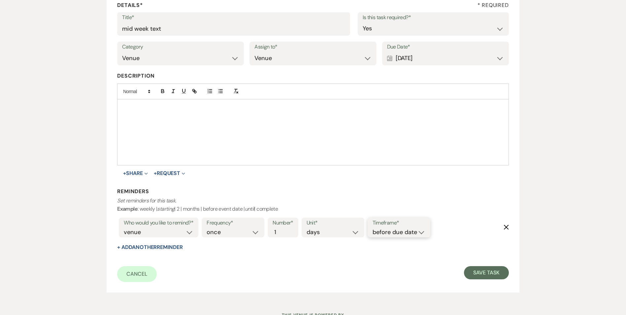
click at [398, 234] on select "before due date after due date on due date on custom date" at bounding box center [399, 232] width 53 height 9
select select "onDueDate"
click at [373, 228] on select "before due date after due date on due date on custom date" at bounding box center [399, 232] width 53 height 9
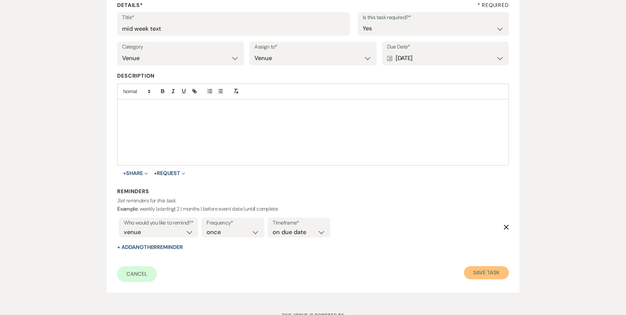
click at [481, 277] on button "Save Task" at bounding box center [486, 272] width 45 height 13
select select "5"
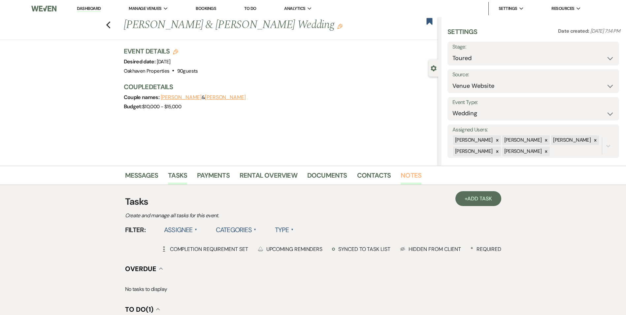
click at [412, 173] on link "Notes" at bounding box center [411, 177] width 21 height 15
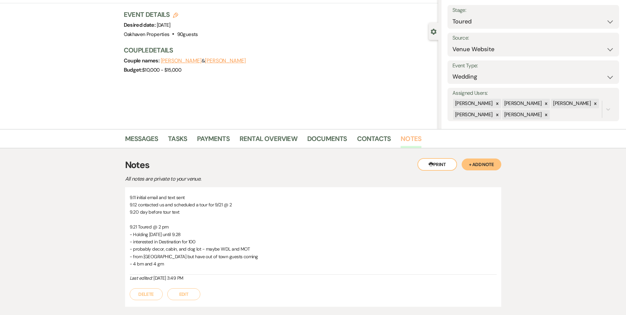
scroll to position [81, 0]
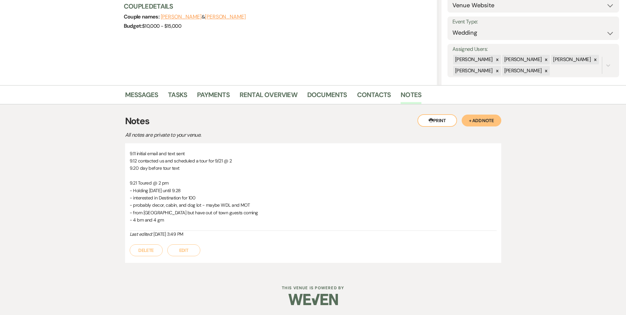
click at [195, 247] on button "Edit" at bounding box center [183, 250] width 33 height 12
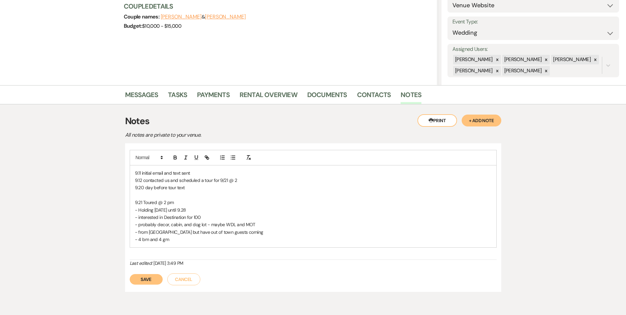
click at [192, 240] on p "- 4 bm and 4 gm" at bounding box center [313, 239] width 356 height 7
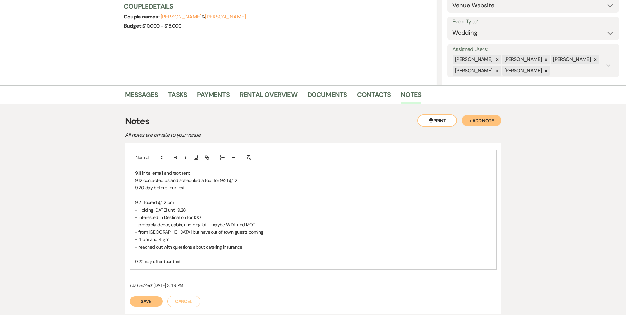
click at [149, 300] on button "Save" at bounding box center [146, 301] width 33 height 11
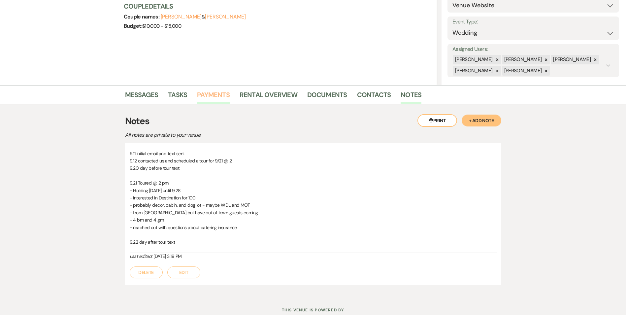
scroll to position [0, 0]
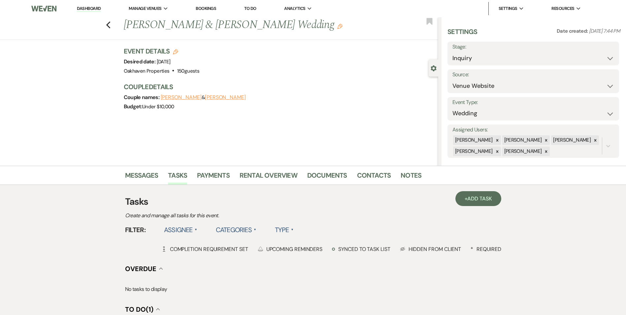
select select "5"
click at [111, 24] on icon "Previous" at bounding box center [108, 25] width 5 height 8
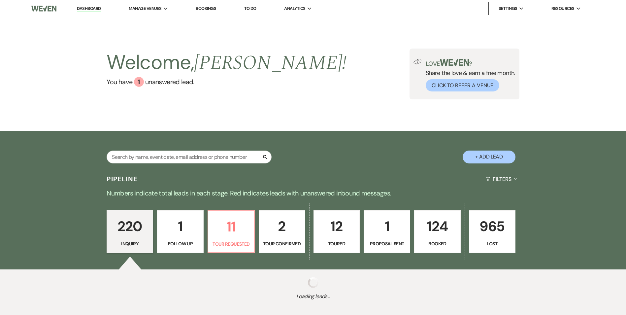
click at [349, 233] on p "12" at bounding box center [337, 226] width 38 height 22
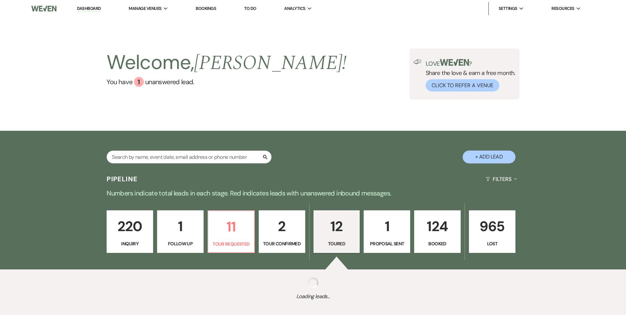
select select "5"
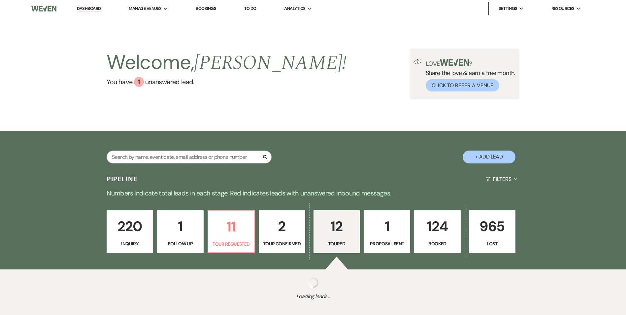
select select "5"
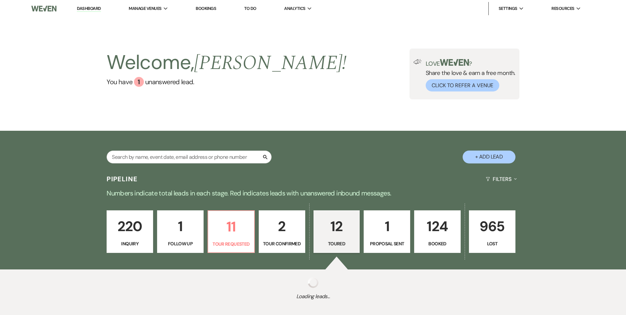
select select "5"
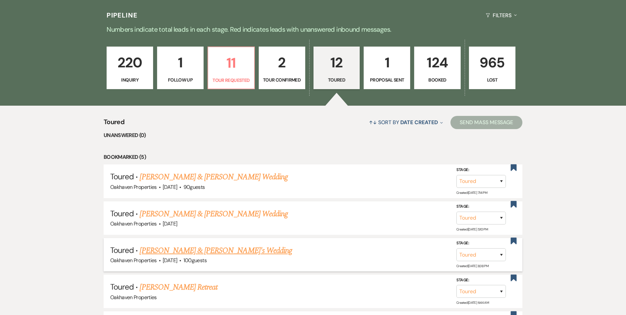
scroll to position [198, 0]
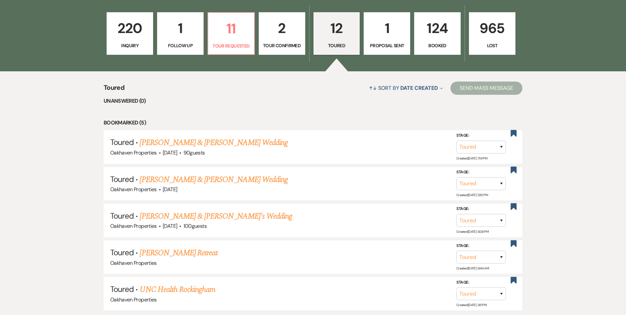
drag, startPoint x: 222, startPoint y: 141, endPoint x: 227, endPoint y: 140, distance: 4.8
click at [222, 141] on link "[PERSON_NAME] & [PERSON_NAME] Wedding" at bounding box center [214, 143] width 148 height 12
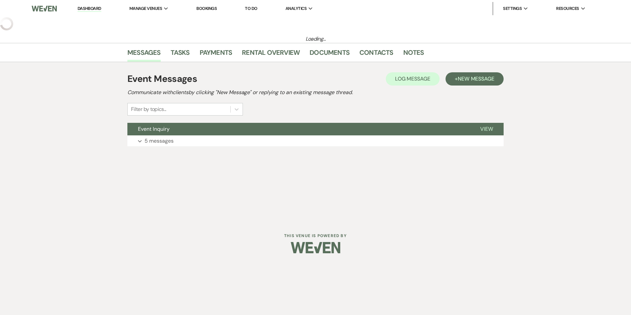
select select "5"
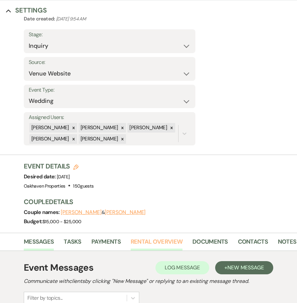
scroll to position [141, 0]
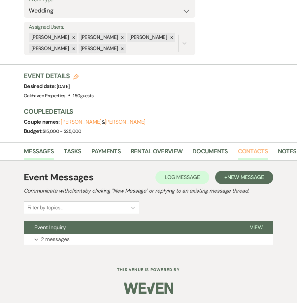
click at [239, 151] on link "Contacts" at bounding box center [253, 154] width 30 height 14
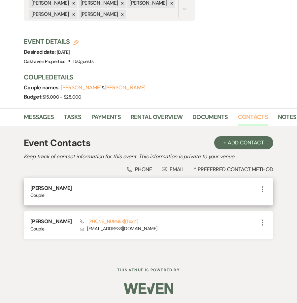
scroll to position [176, 0]
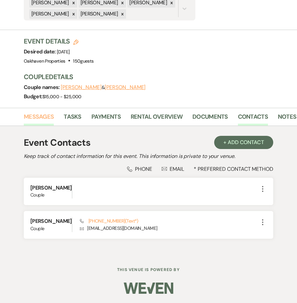
click at [45, 116] on link "Messages" at bounding box center [39, 119] width 30 height 14
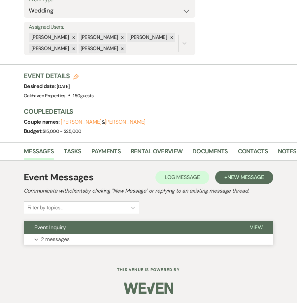
click at [257, 233] on button "View" at bounding box center [256, 227] width 34 height 13
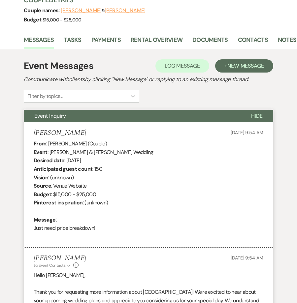
scroll to position [286, 0]
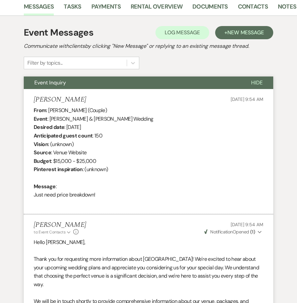
drag, startPoint x: 169, startPoint y: 215, endPoint x: 177, endPoint y: 158, distance: 57.1
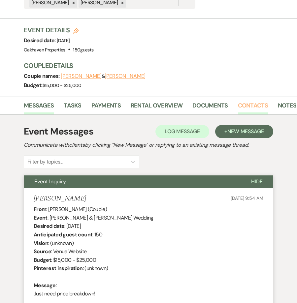
click at [250, 108] on link "Contacts" at bounding box center [253, 108] width 30 height 14
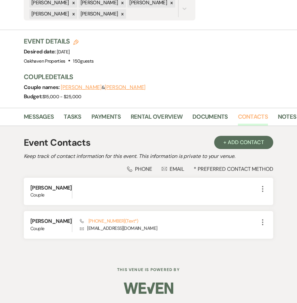
scroll to position [176, 0]
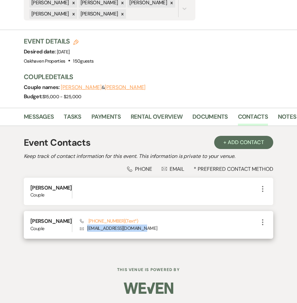
drag, startPoint x: 145, startPoint y: 227, endPoint x: 84, endPoint y: 232, distance: 61.2
click at [84, 232] on p "Envelope [EMAIL_ADDRESS][DOMAIN_NAME]" at bounding box center [169, 228] width 179 height 7
copy p "[EMAIL_ADDRESS][DOMAIN_NAME]"
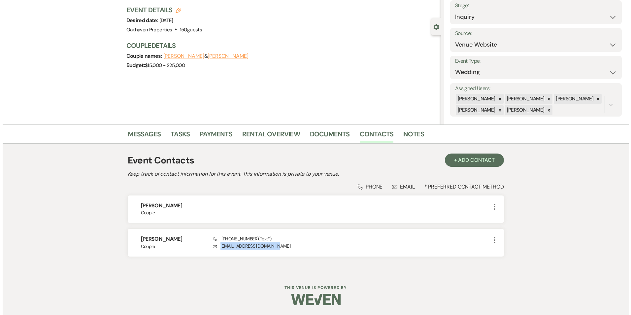
scroll to position [0, 0]
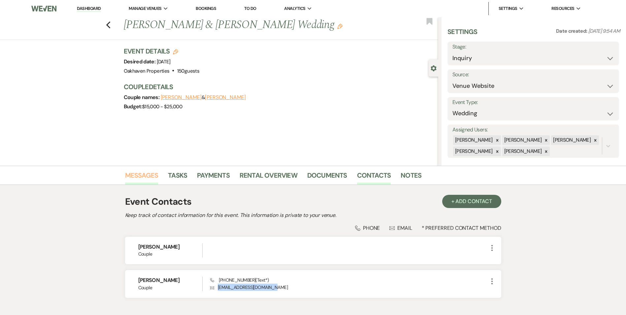
click at [148, 174] on link "Messages" at bounding box center [141, 177] width 33 height 15
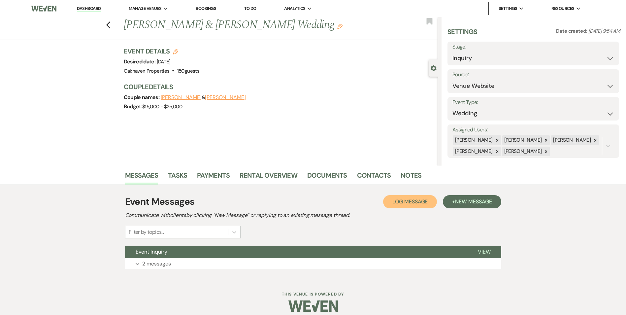
click at [392, 198] on span "Log Message" at bounding box center [409, 201] width 35 height 7
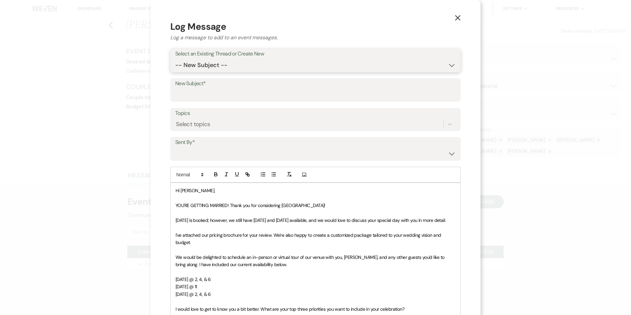
click at [232, 66] on select "-- New Subject -- Event Inquiry" at bounding box center [315, 65] width 280 height 13
select select "464595"
click at [175, 59] on select "-- New Subject -- Event Inquiry" at bounding box center [315, 65] width 280 height 13
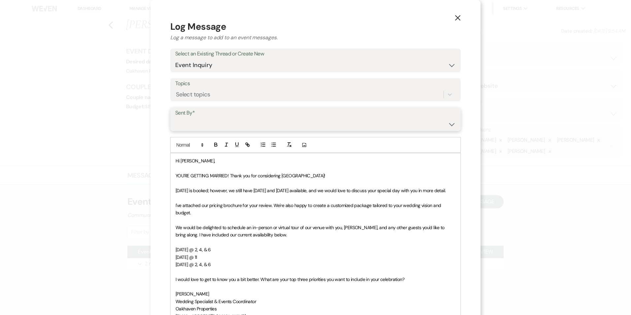
click at [220, 120] on select "[PERSON_NAME] ([EMAIL_ADDRESS][DOMAIN_NAME]) [PERSON_NAME] ([PERSON_NAME][EMAIL…" at bounding box center [315, 123] width 280 height 13
select select "user-127923"
click at [175, 117] on select "[PERSON_NAME] ([EMAIL_ADDRESS][DOMAIN_NAME]) [PERSON_NAME] ([PERSON_NAME][EMAIL…" at bounding box center [315, 123] width 280 height 13
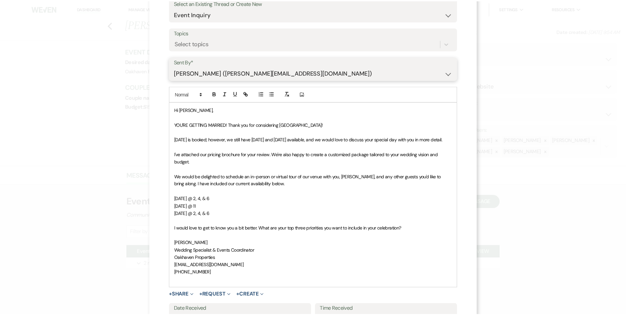
scroll to position [121, 0]
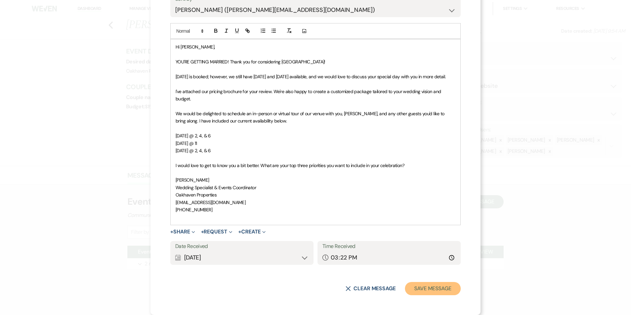
click at [417, 289] on button "Save Message" at bounding box center [433, 288] width 56 height 13
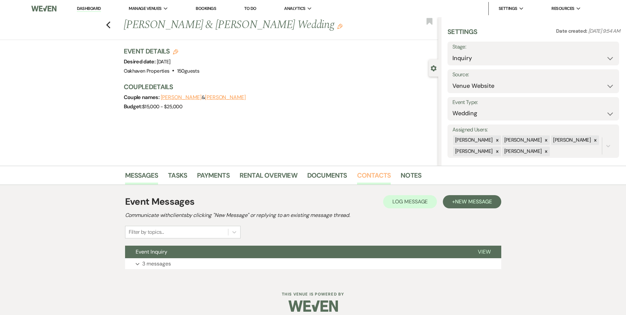
click at [365, 175] on link "Contacts" at bounding box center [374, 177] width 34 height 15
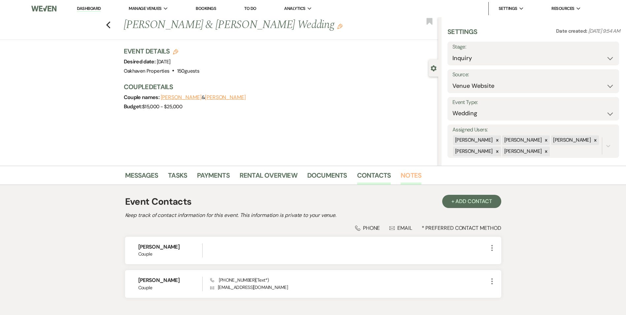
click at [404, 175] on link "Notes" at bounding box center [411, 177] width 21 height 15
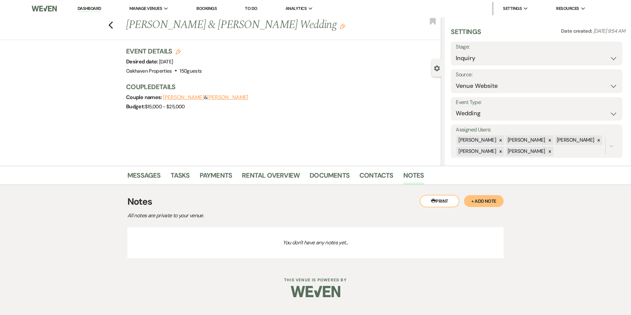
drag, startPoint x: 473, startPoint y: 201, endPoint x: 445, endPoint y: 204, distance: 27.9
click at [473, 200] on button "+ Add Note" at bounding box center [484, 201] width 40 height 12
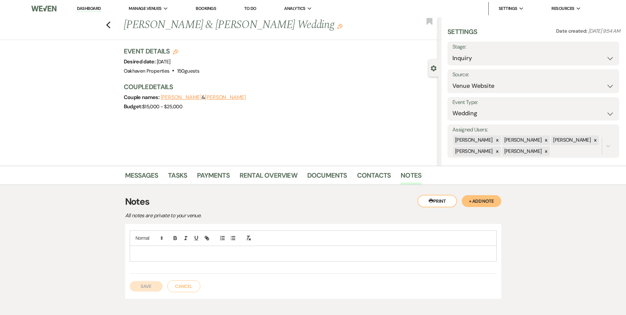
click at [149, 260] on div at bounding box center [313, 253] width 366 height 15
click at [136, 285] on button "Save" at bounding box center [146, 286] width 33 height 11
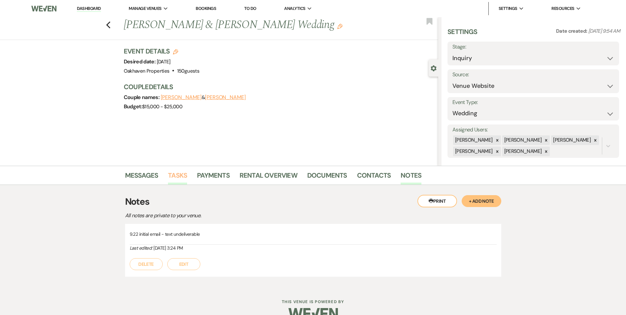
click at [172, 180] on link "Tasks" at bounding box center [177, 177] width 19 height 15
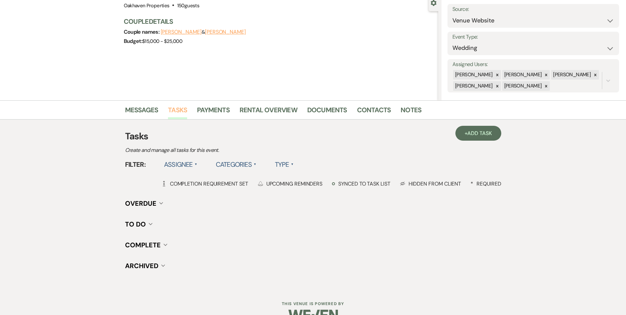
scroll to position [66, 0]
click at [463, 133] on link "+ Add Task" at bounding box center [478, 132] width 46 height 15
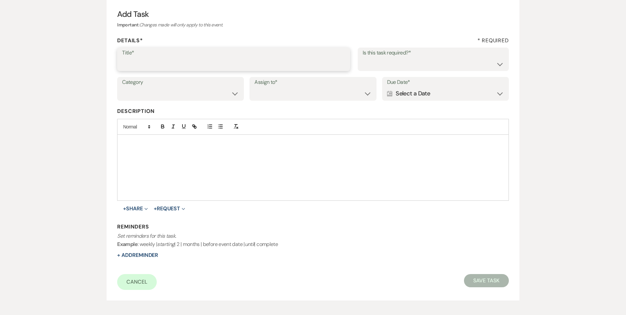
click at [139, 62] on input "Title*" at bounding box center [233, 63] width 223 height 13
type input "2nd follow up email"
drag, startPoint x: 393, startPoint y: 58, endPoint x: 392, endPoint y: 61, distance: 3.7
click at [393, 58] on select "Yes No" at bounding box center [433, 63] width 141 height 13
select select "true"
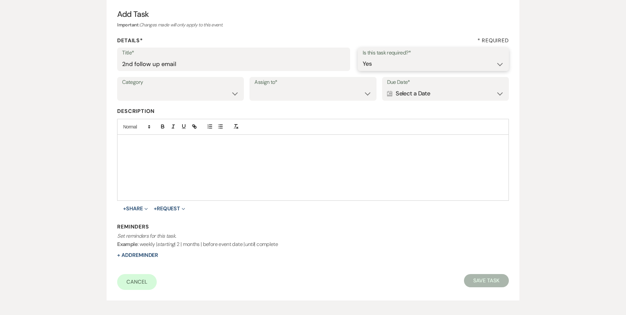
click at [363, 57] on select "Yes No" at bounding box center [433, 63] width 141 height 13
drag, startPoint x: 214, startPoint y: 90, endPoint x: 208, endPoint y: 100, distance: 12.3
click at [214, 90] on select "Venue Vendors Guests Details Finalize & Share" at bounding box center [180, 93] width 117 height 13
select select "31"
click at [122, 87] on select "Venue Vendors Guests Details Finalize & Share" at bounding box center [180, 93] width 117 height 13
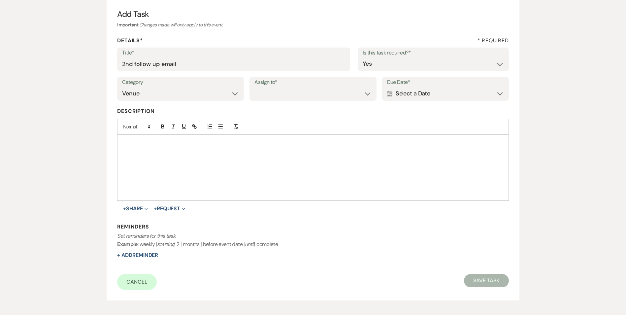
click at [289, 85] on label "Assign to*" at bounding box center [312, 83] width 117 height 10
drag, startPoint x: 287, startPoint y: 93, endPoint x: 285, endPoint y: 100, distance: 7.1
click at [287, 93] on select "Venue Client" at bounding box center [312, 93] width 117 height 13
select select "venueHost"
click at [254, 87] on select "Venue Client" at bounding box center [312, 93] width 117 height 13
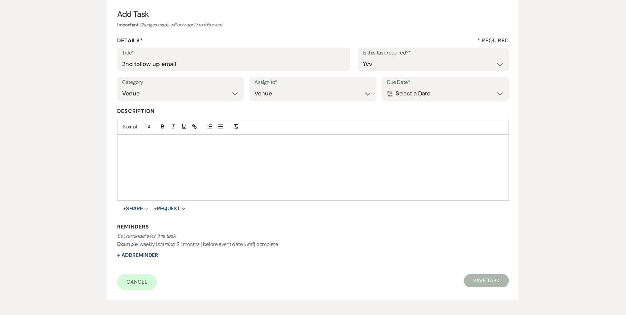
click at [416, 86] on label "Due Date*" at bounding box center [445, 83] width 117 height 10
click at [415, 93] on div "Calendar Select a Date Expand" at bounding box center [445, 93] width 117 height 13
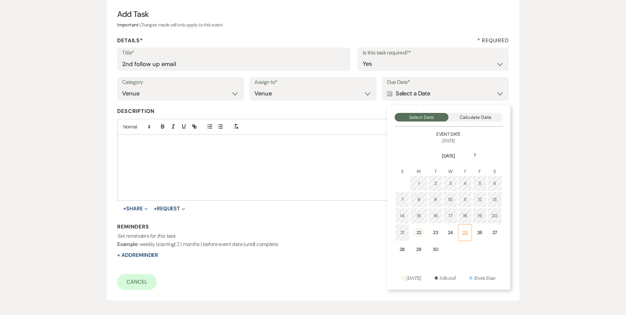
click at [469, 234] on td "25" at bounding box center [465, 232] width 14 height 17
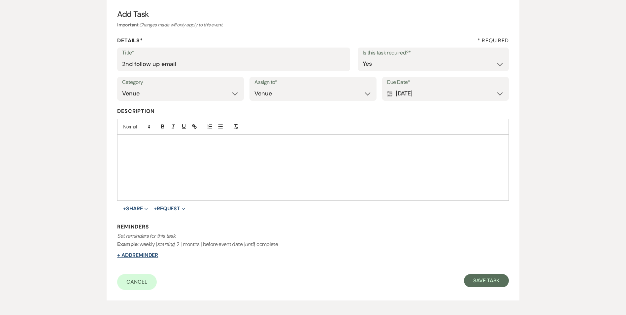
click at [129, 258] on button "+ Add Reminder" at bounding box center [137, 254] width 41 height 5
select select "host"
select select "days"
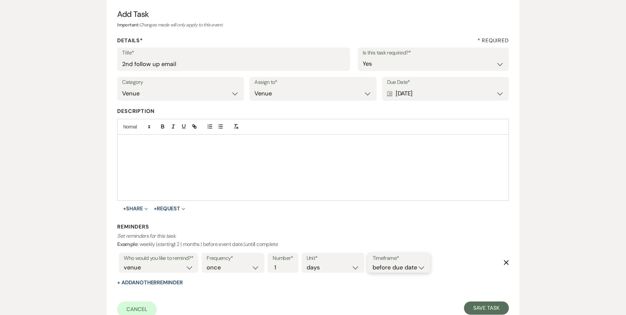
drag, startPoint x: 381, startPoint y: 265, endPoint x: 386, endPoint y: 273, distance: 8.9
click at [381, 265] on select "before due date after due date on due date on custom date" at bounding box center [399, 267] width 53 height 9
select select "onDueDate"
click at [373, 263] on select "before due date after due date on due date on custom date" at bounding box center [399, 267] width 53 height 9
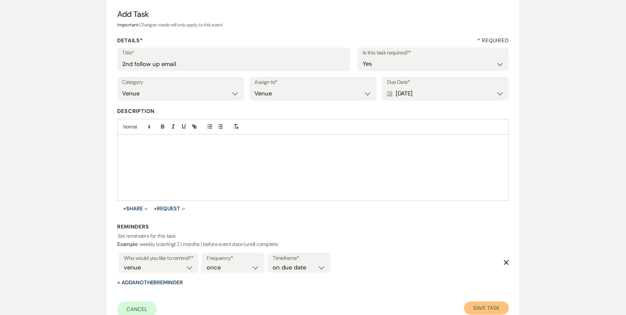
click at [480, 306] on button "Save Task" at bounding box center [486, 307] width 45 height 13
select select "5"
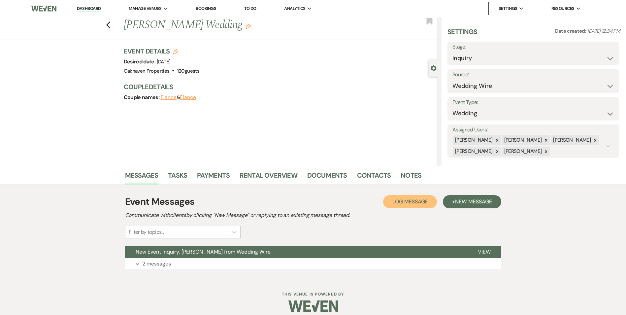
click at [423, 207] on button "Log Log Message" at bounding box center [410, 201] width 54 height 13
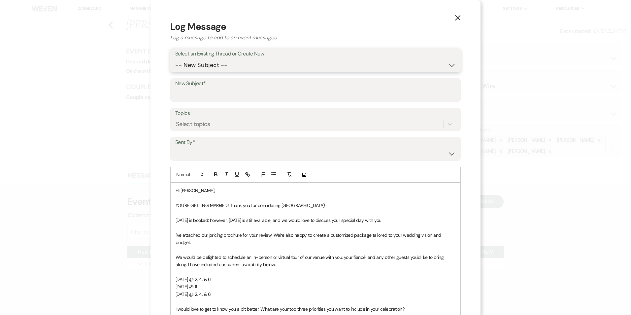
drag, startPoint x: 228, startPoint y: 63, endPoint x: 227, endPoint y: 73, distance: 9.3
click at [228, 63] on select "-- New Subject -- New Event Inquiry: Jessica Garcia from Wedding Wire" at bounding box center [315, 65] width 280 height 13
select select "464688"
click at [175, 59] on select "-- New Subject -- New Event Inquiry: Jessica Garcia from Wedding Wire" at bounding box center [315, 65] width 280 height 13
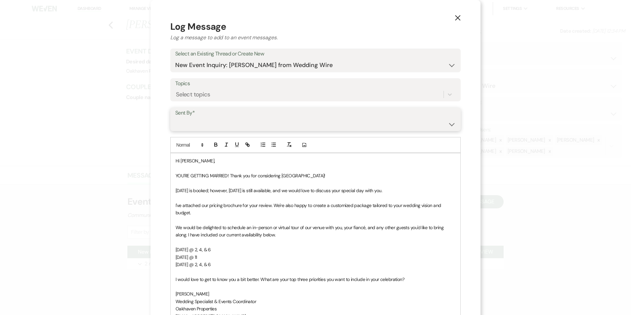
click at [220, 121] on select "Patience Ergish (pdergish@aol.com) Jeanette Wagoner (jeanette@experienceoakhave…" at bounding box center [315, 123] width 280 height 13
click at [175, 117] on select "Patience Ergish (pdergish@aol.com) Jeanette Wagoner (jeanette@experienceoakhave…" at bounding box center [315, 123] width 280 height 13
drag, startPoint x: 215, startPoint y: 122, endPoint x: 215, endPoint y: 129, distance: 6.9
click at [215, 122] on select "Patience Ergish (pdergish@aol.com) Jeanette Wagoner (jeanette@experienceoakhave…" at bounding box center [315, 123] width 280 height 13
click at [175, 117] on select "Patience Ergish (pdergish@aol.com) Jeanette Wagoner (jeanette@experienceoakhave…" at bounding box center [315, 123] width 280 height 13
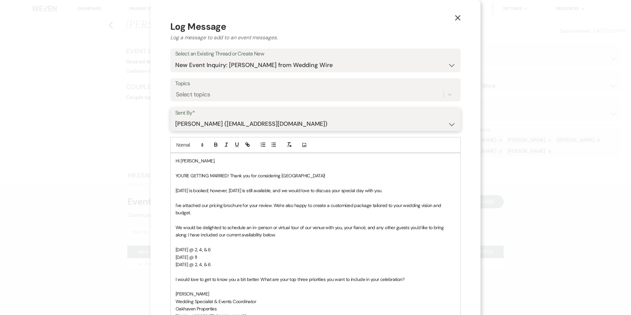
drag, startPoint x: 202, startPoint y: 120, endPoint x: 203, endPoint y: 129, distance: 9.0
click at [202, 120] on select "Patience Ergish (pdergish@aol.com) Jeanette Wagoner (jeanette@experienceoakhave…" at bounding box center [315, 123] width 280 height 13
select select "user-127923"
click at [175, 117] on select "Patience Ergish (pdergish@aol.com) Jeanette Wagoner (jeanette@experienceoakhave…" at bounding box center [315, 123] width 280 height 13
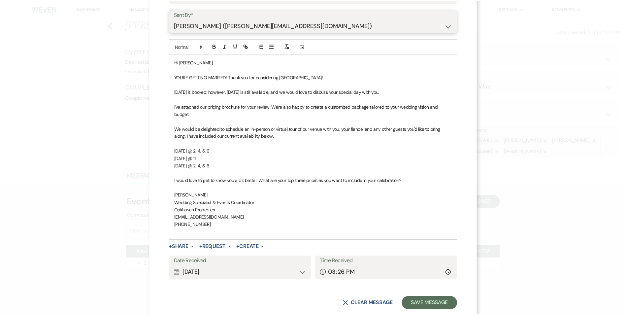
scroll to position [114, 0]
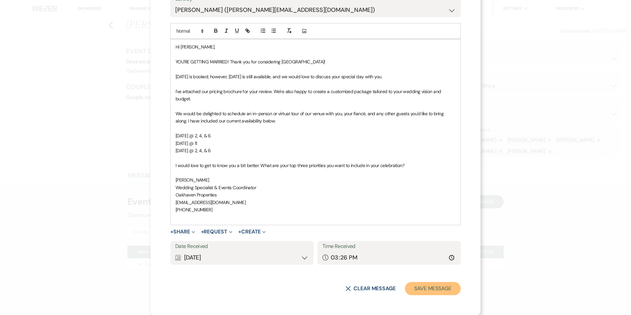
drag, startPoint x: 437, startPoint y: 291, endPoint x: 531, endPoint y: 305, distance: 95.5
click at [437, 290] on button "Save Message" at bounding box center [433, 288] width 56 height 13
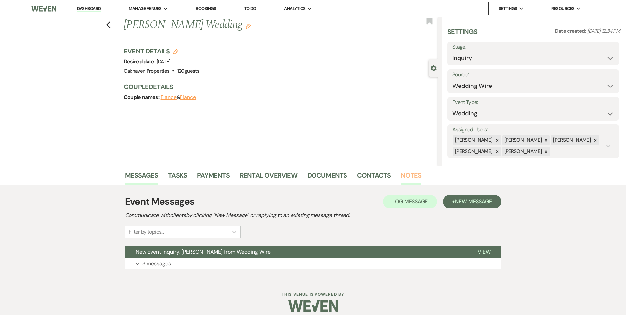
click at [404, 175] on link "Notes" at bounding box center [411, 177] width 21 height 15
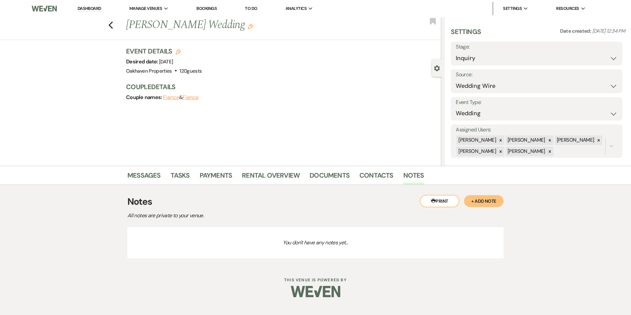
click at [476, 203] on button "+ Add Note" at bounding box center [484, 201] width 40 height 12
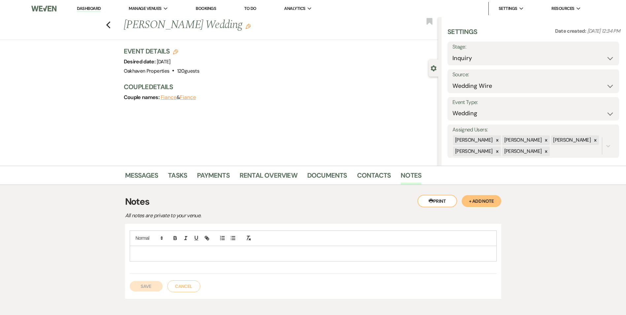
click at [168, 256] on p at bounding box center [313, 253] width 356 height 7
click at [143, 282] on button "Save" at bounding box center [146, 286] width 33 height 11
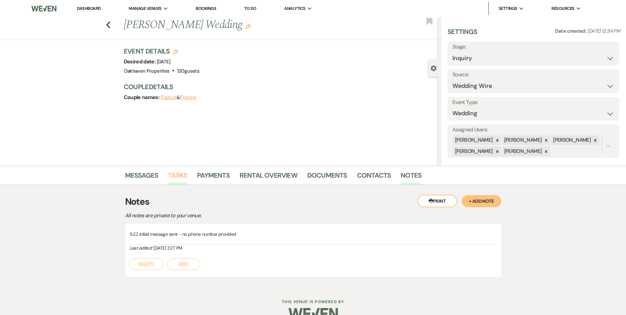
click at [183, 171] on link "Tasks" at bounding box center [177, 177] width 19 height 15
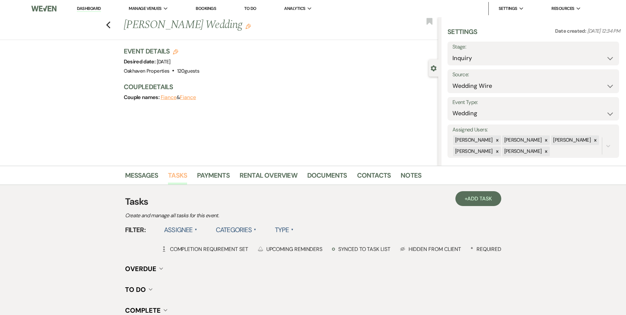
scroll to position [81, 0]
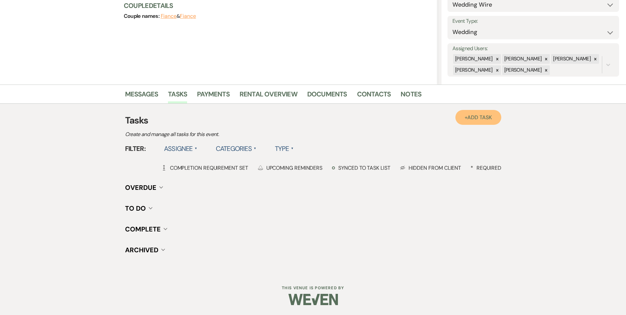
click at [491, 117] on span "Add Task" at bounding box center [479, 117] width 24 height 7
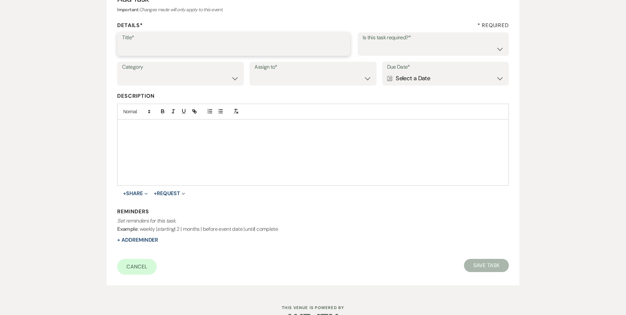
click at [174, 49] on input "Title*" at bounding box center [233, 48] width 223 height 13
type input "2nd follow up message"
drag, startPoint x: 372, startPoint y: 46, endPoint x: 372, endPoint y: 55, distance: 9.6
click at [372, 46] on select "Yes No" at bounding box center [433, 48] width 141 height 13
select select "true"
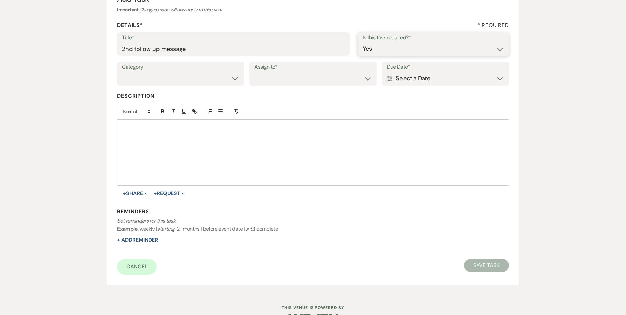
click at [363, 42] on select "Yes No" at bounding box center [433, 48] width 141 height 13
drag, startPoint x: 217, startPoint y: 77, endPoint x: 215, endPoint y: 85, distance: 7.8
click at [217, 78] on select "Venue Vendors Guests Details Finalize & Share" at bounding box center [180, 78] width 117 height 13
select select "31"
click at [122, 72] on select "Venue Vendors Guests Details Finalize & Share" at bounding box center [180, 78] width 117 height 13
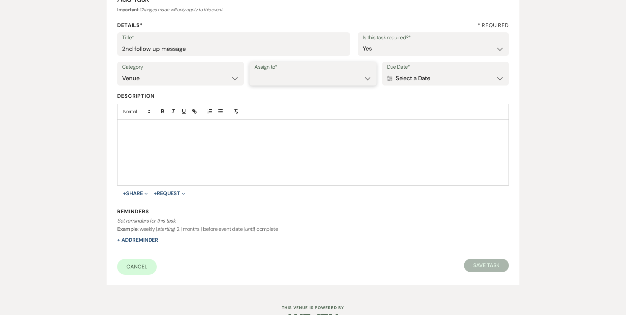
drag, startPoint x: 279, startPoint y: 78, endPoint x: 283, endPoint y: 85, distance: 8.7
click at [279, 78] on select "Venue Client" at bounding box center [312, 78] width 117 height 13
select select "venueHost"
click at [254, 72] on select "Venue Client" at bounding box center [312, 78] width 117 height 13
click at [395, 77] on div "Calendar Select a Date Expand" at bounding box center [445, 78] width 117 height 13
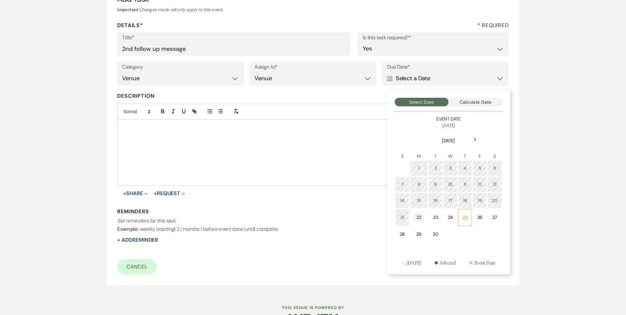
click at [464, 212] on td "25" at bounding box center [465, 217] width 14 height 17
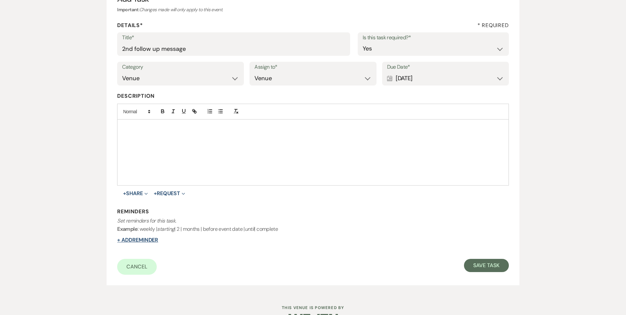
click at [139, 241] on button "+ Add Reminder" at bounding box center [137, 239] width 41 height 5
select select "host"
select select "days"
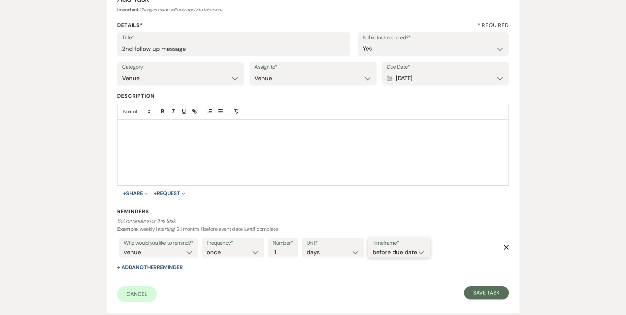
drag, startPoint x: 414, startPoint y: 250, endPoint x: 417, endPoint y: 255, distance: 5.8
click at [414, 251] on select "before due date after due date on due date on custom date" at bounding box center [399, 252] width 53 height 9
select select "onDueDate"
click at [373, 248] on select "before due date after due date on due date on custom date" at bounding box center [399, 252] width 53 height 9
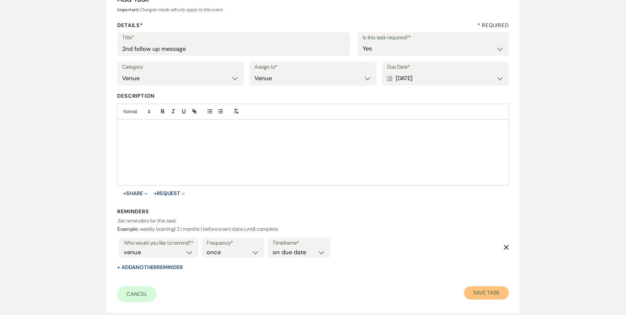
click at [480, 293] on button "Save Task" at bounding box center [486, 292] width 45 height 13
select select "3"
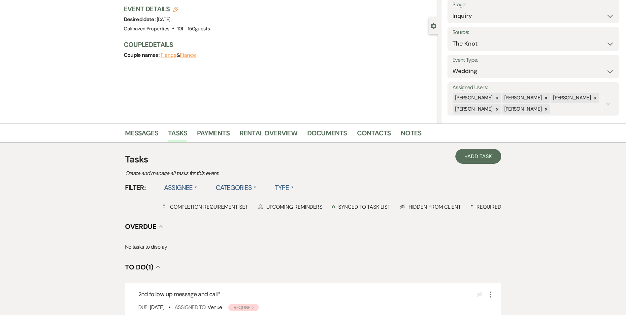
scroll to position [66, 0]
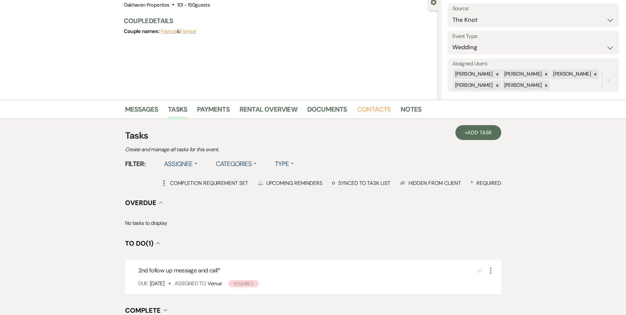
click at [368, 107] on link "Contacts" at bounding box center [374, 111] width 34 height 15
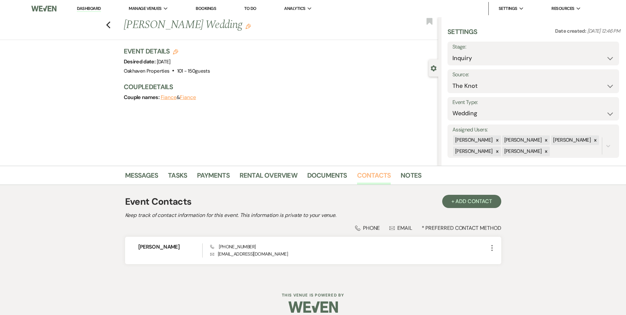
scroll to position [8, 0]
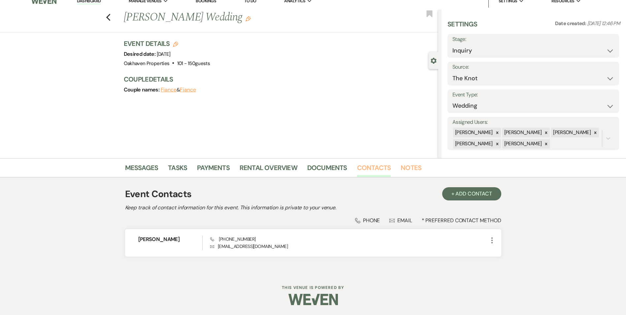
drag, startPoint x: 406, startPoint y: 170, endPoint x: 385, endPoint y: 179, distance: 22.1
click at [406, 170] on link "Notes" at bounding box center [411, 169] width 21 height 15
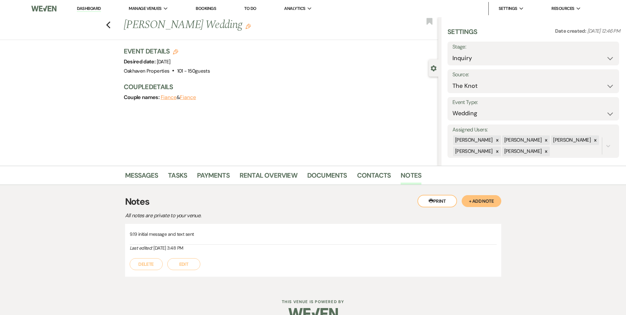
click at [198, 262] on button "Edit" at bounding box center [183, 264] width 33 height 12
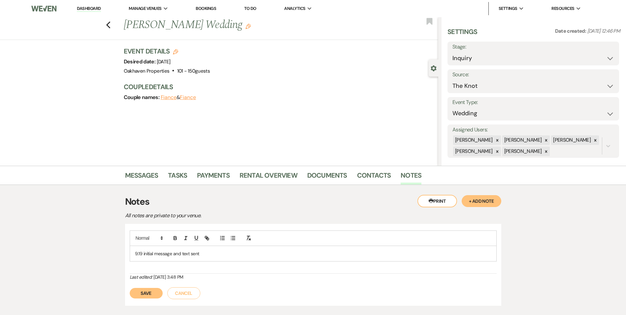
drag, startPoint x: 198, startPoint y: 262, endPoint x: 206, endPoint y: 252, distance: 13.0
click at [206, 251] on p "9.19 initial message and text sent" at bounding box center [313, 253] width 356 height 7
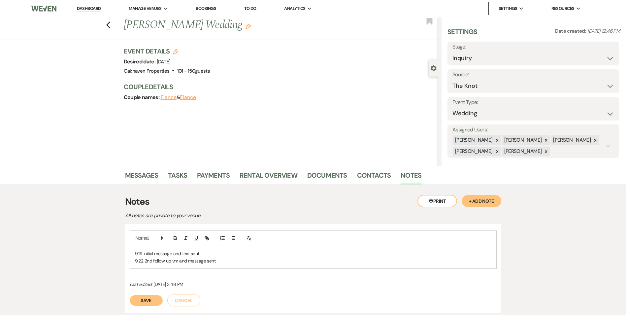
drag, startPoint x: 147, startPoint y: 298, endPoint x: 172, endPoint y: 271, distance: 37.1
click at [147, 298] on button "Save" at bounding box center [146, 300] width 33 height 11
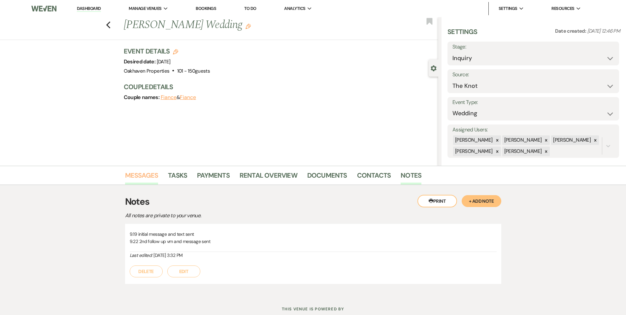
drag, startPoint x: 138, startPoint y: 174, endPoint x: 226, endPoint y: 184, distance: 88.7
click at [139, 174] on link "Messages" at bounding box center [141, 177] width 33 height 15
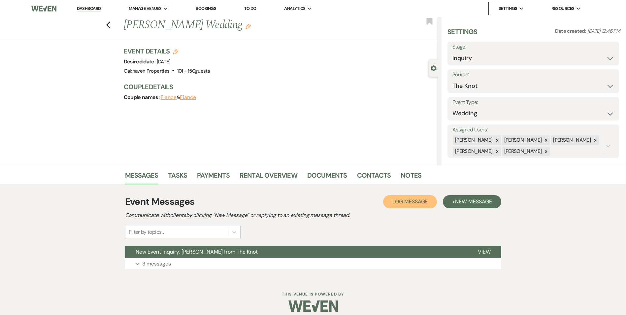
click at [405, 203] on span "Log Message" at bounding box center [409, 201] width 35 height 7
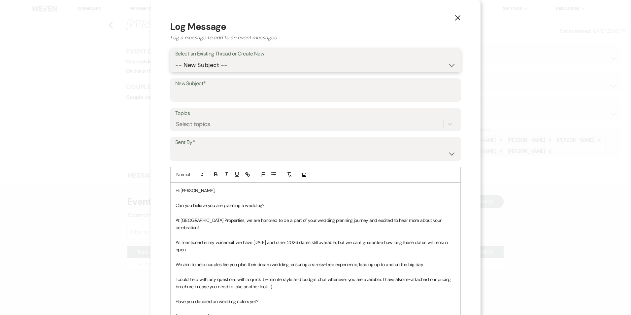
drag, startPoint x: 250, startPoint y: 59, endPoint x: 247, endPoint y: 69, distance: 10.6
click at [250, 59] on select "-- New Subject -- New Event Inquiry: Alisha Arbogast from The Knot" at bounding box center [315, 65] width 280 height 13
select select "463531"
click at [175, 59] on select "-- New Subject -- New Event Inquiry: Alisha Arbogast from The Knot" at bounding box center [315, 65] width 280 height 13
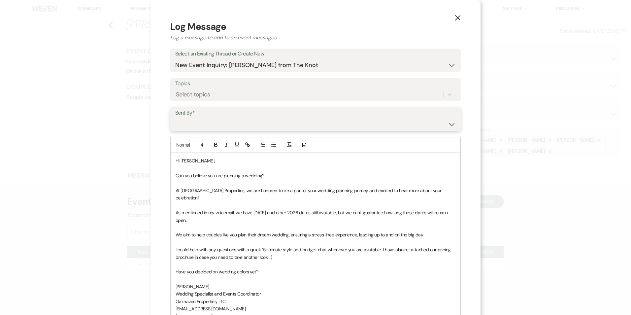
drag, startPoint x: 229, startPoint y: 121, endPoint x: 231, endPoint y: 131, distance: 9.6
click at [229, 122] on select "Patience Ergish (pdergish@aol.com) Jeanette Wagoner (jeanette@experienceoakhave…" at bounding box center [315, 123] width 280 height 13
select select "user-127923"
click at [175, 117] on select "Patience Ergish (pdergish@aol.com) Jeanette Wagoner (jeanette@experienceoakhave…" at bounding box center [315, 123] width 280 height 13
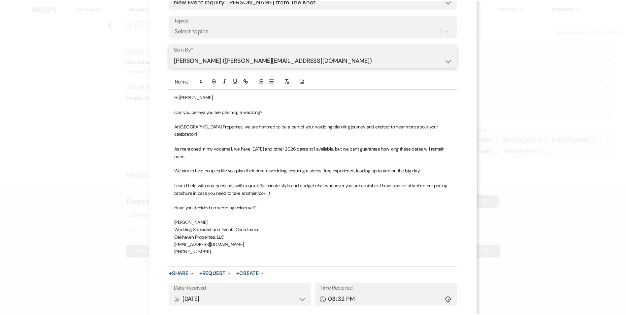
scroll to position [99, 0]
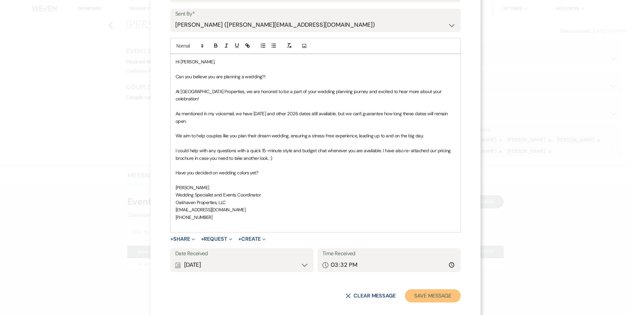
click at [447, 291] on button "Save Message" at bounding box center [433, 295] width 56 height 13
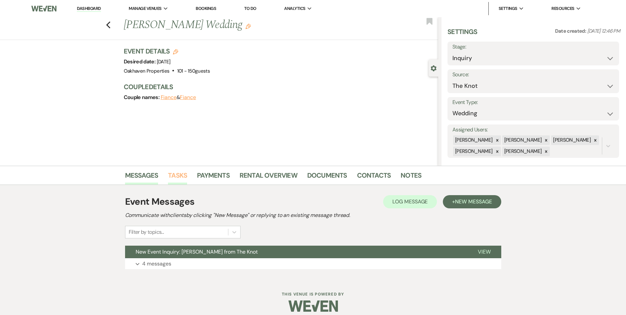
drag, startPoint x: 176, startPoint y: 173, endPoint x: 344, endPoint y: 181, distance: 167.9
click at [177, 173] on link "Tasks" at bounding box center [177, 177] width 19 height 15
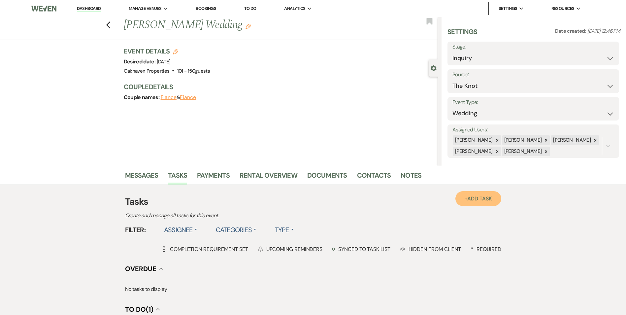
click at [469, 195] on span "Add Task" at bounding box center [479, 198] width 24 height 7
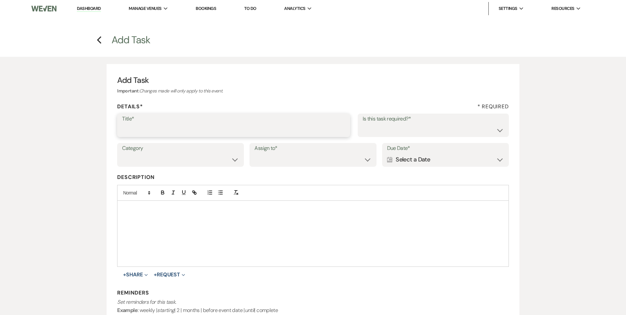
click at [142, 130] on input "Title*" at bounding box center [233, 129] width 223 height 13
type input "3rd follow up text and promo message"
click at [376, 135] on select "Yes No" at bounding box center [433, 129] width 141 height 13
select select "true"
click at [363, 123] on select "Yes No" at bounding box center [433, 129] width 141 height 13
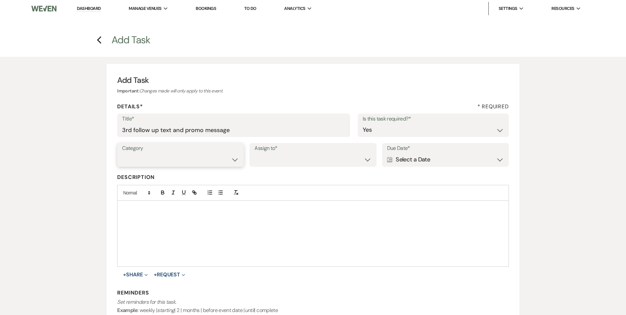
click at [191, 163] on select "Venue Vendors Guests Details Finalize & Share" at bounding box center [180, 159] width 117 height 13
select select "31"
click at [122, 153] on select "Venue Vendors Guests Details Finalize & Share" at bounding box center [180, 159] width 117 height 13
drag, startPoint x: 284, startPoint y: 158, endPoint x: 284, endPoint y: 166, distance: 8.6
click at [284, 158] on select "Venue Client" at bounding box center [312, 159] width 117 height 13
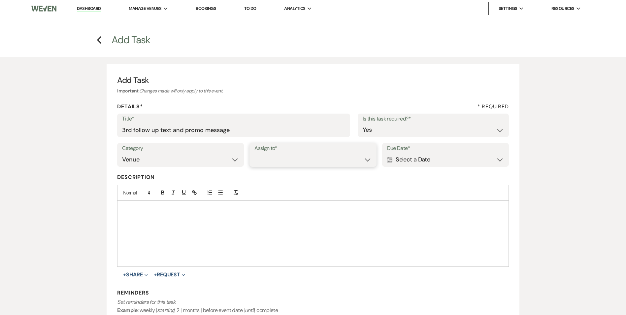
select select "venueHost"
click at [254, 153] on select "Venue Client" at bounding box center [312, 159] width 117 height 13
drag, startPoint x: 396, startPoint y: 160, endPoint x: 407, endPoint y: 162, distance: 10.8
click at [401, 160] on div "Calendar Select a Date Expand" at bounding box center [445, 159] width 117 height 13
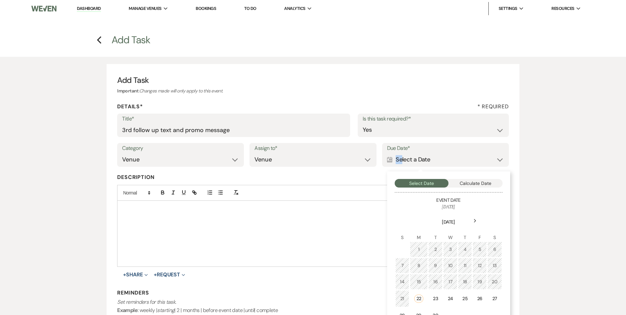
click at [492, 296] on div "27" at bounding box center [495, 298] width 6 height 7
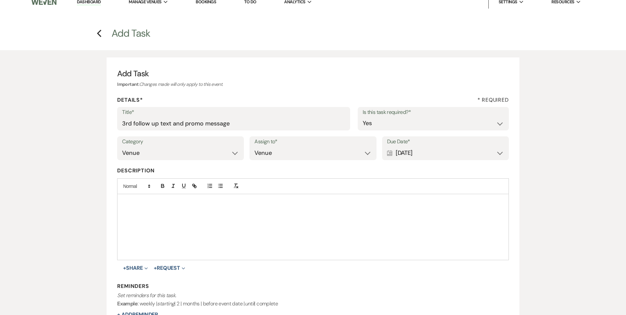
scroll to position [101, 0]
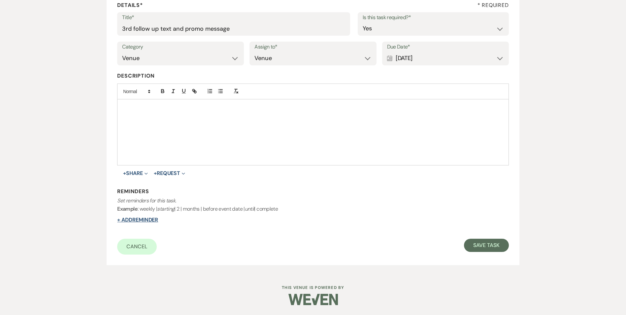
click at [152, 218] on button "+ Add Reminder" at bounding box center [137, 219] width 41 height 5
select select "host"
select select "days"
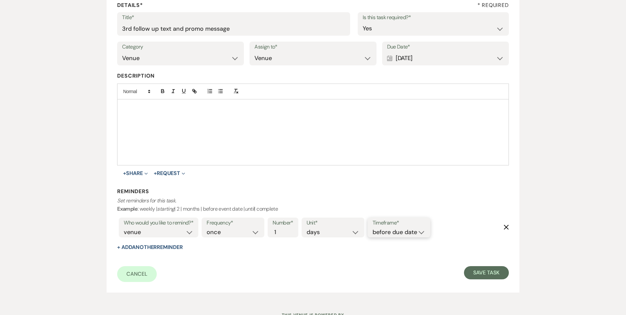
drag, startPoint x: 400, startPoint y: 230, endPoint x: 400, endPoint y: 235, distance: 5.6
click at [400, 230] on select "before due date after due date on due date on custom date" at bounding box center [399, 232] width 53 height 9
select select "onDueDate"
click at [373, 228] on select "before due date after due date on due date on custom date" at bounding box center [399, 232] width 53 height 9
click at [500, 282] on div "Add Task Important : Changes made will only apply to this event. Details* * Req…" at bounding box center [313, 128] width 412 height 330
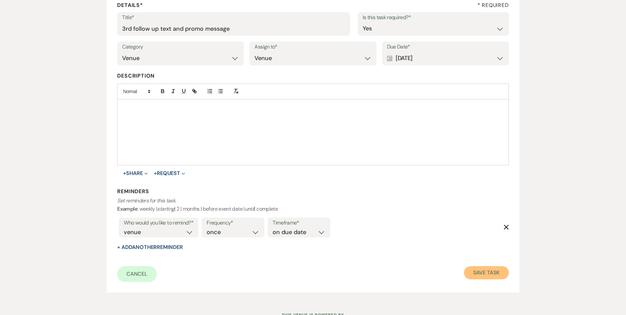
click at [500, 276] on button "Save Task" at bounding box center [486, 272] width 45 height 13
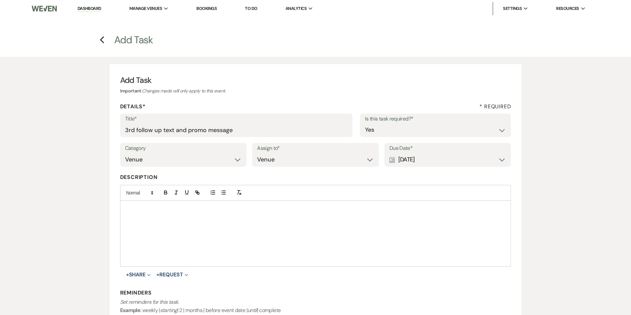
select select "2"
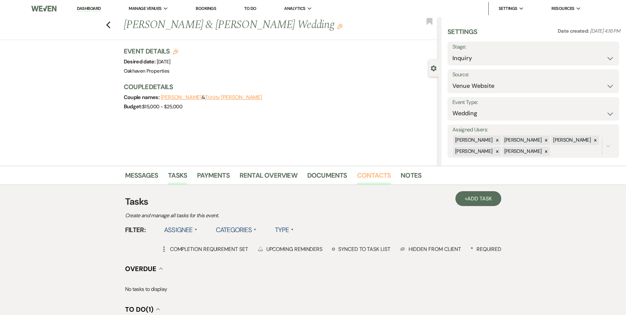
click at [372, 174] on link "Contacts" at bounding box center [374, 177] width 34 height 15
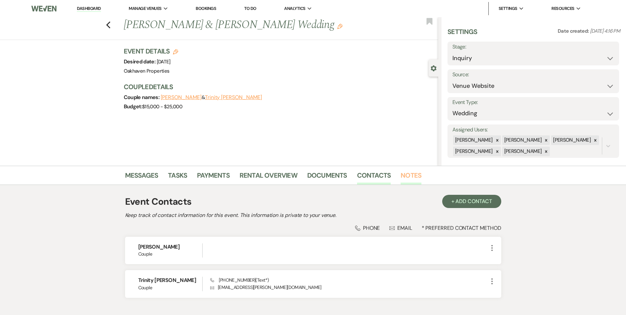
click at [415, 177] on link "Notes" at bounding box center [411, 177] width 21 height 15
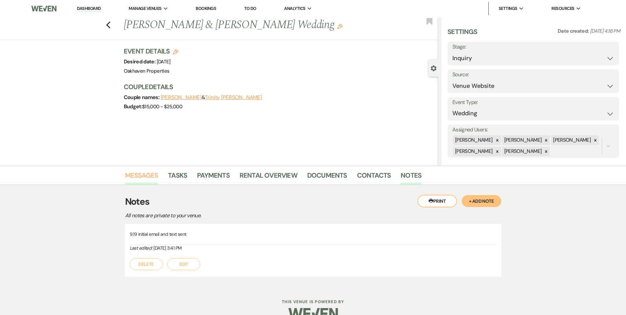
click at [148, 170] on link "Messages" at bounding box center [141, 177] width 33 height 15
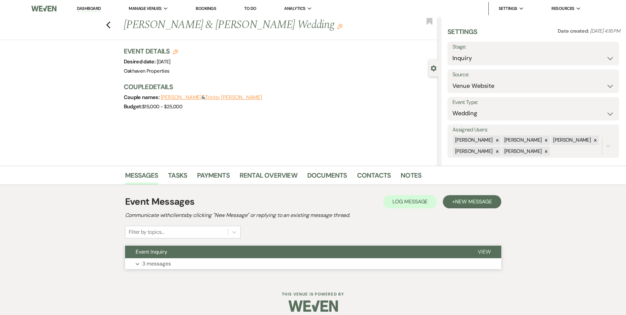
drag, startPoint x: 489, startPoint y: 253, endPoint x: 477, endPoint y: 253, distance: 11.9
click at [488, 253] on span "View" at bounding box center [484, 251] width 13 height 7
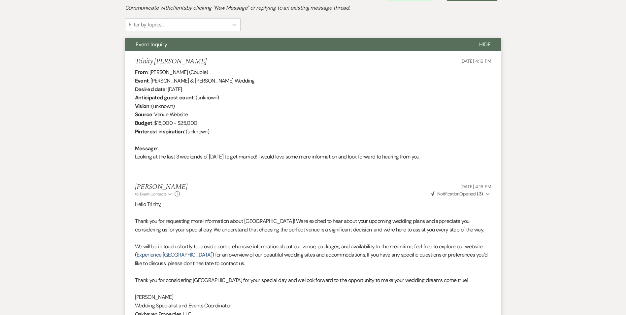
scroll to position [84, 0]
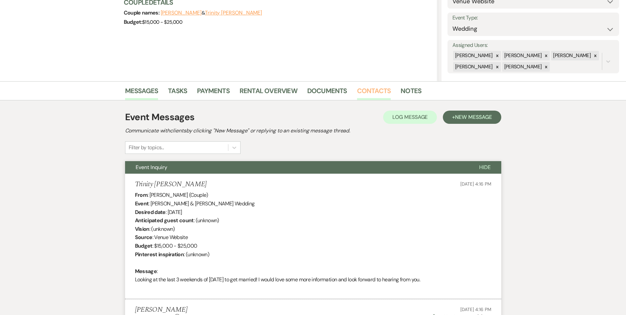
click at [377, 97] on link "Contacts" at bounding box center [374, 92] width 34 height 15
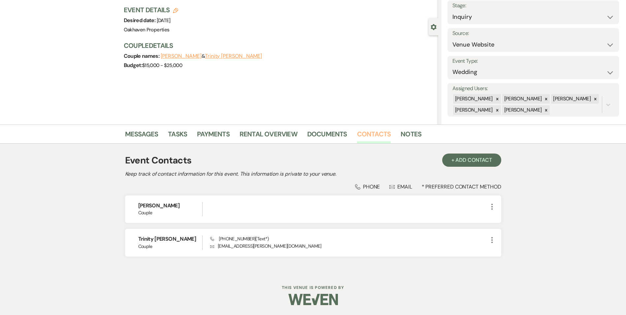
scroll to position [8, 0]
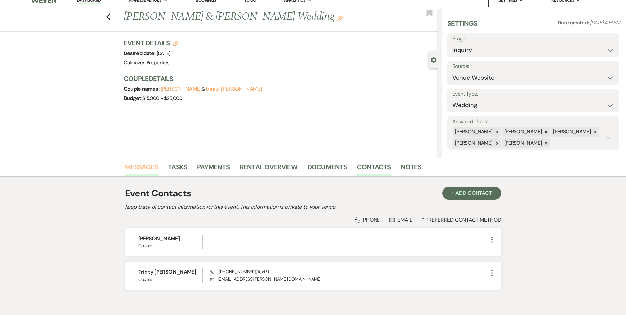
click at [145, 168] on link "Messages" at bounding box center [141, 169] width 33 height 15
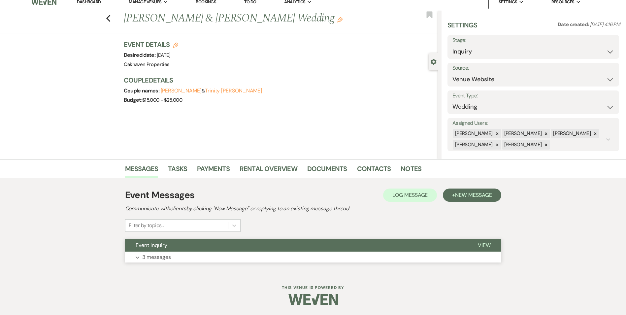
drag, startPoint x: 479, startPoint y: 242, endPoint x: 470, endPoint y: 248, distance: 11.4
click at [479, 242] on span "View" at bounding box center [484, 245] width 13 height 7
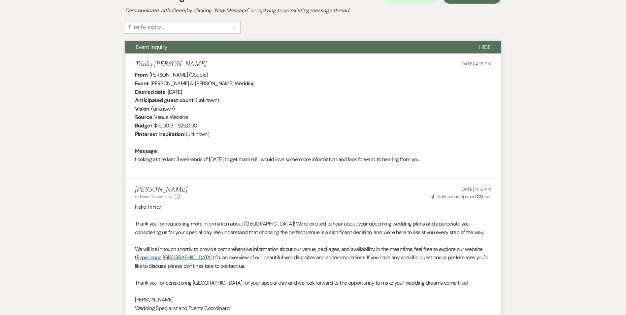
scroll to position [0, 0]
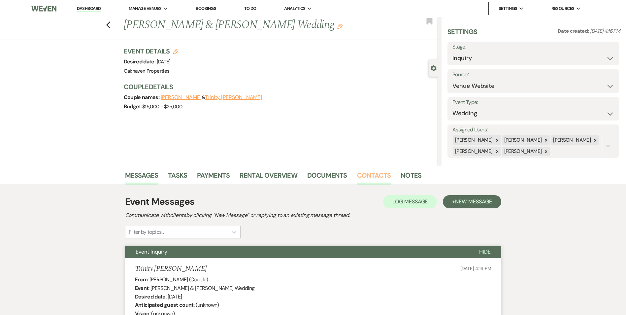
drag, startPoint x: 359, startPoint y: 178, endPoint x: 373, endPoint y: 183, distance: 14.4
click at [359, 178] on link "Contacts" at bounding box center [374, 177] width 34 height 15
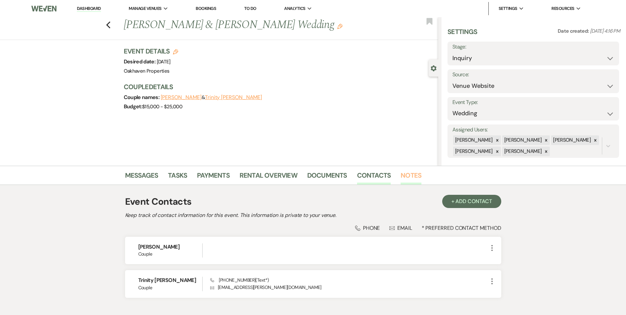
click at [404, 176] on link "Notes" at bounding box center [411, 177] width 21 height 15
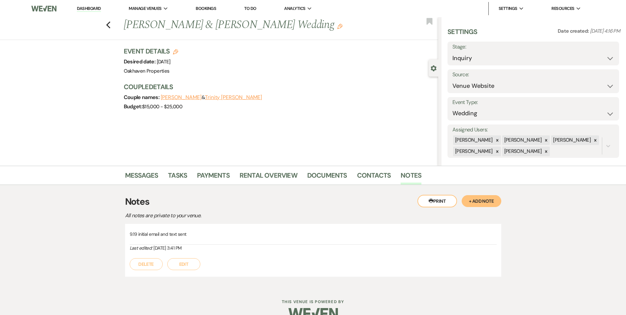
click at [172, 259] on button "Edit" at bounding box center [183, 264] width 33 height 12
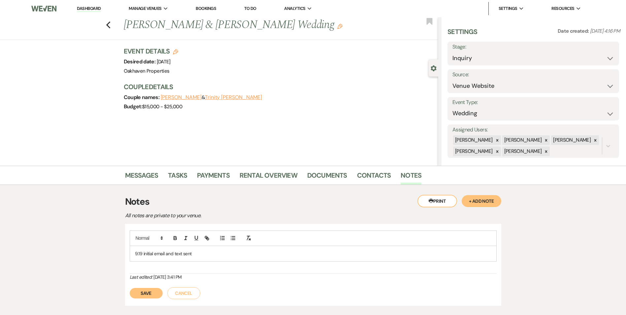
click at [203, 252] on p "9.19 initial email and text sent" at bounding box center [313, 253] width 356 height 7
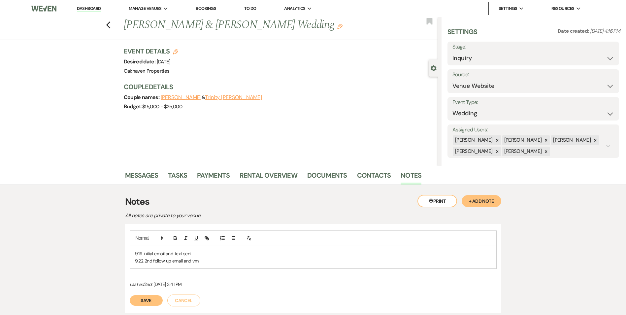
click at [132, 304] on button "Save" at bounding box center [146, 300] width 33 height 11
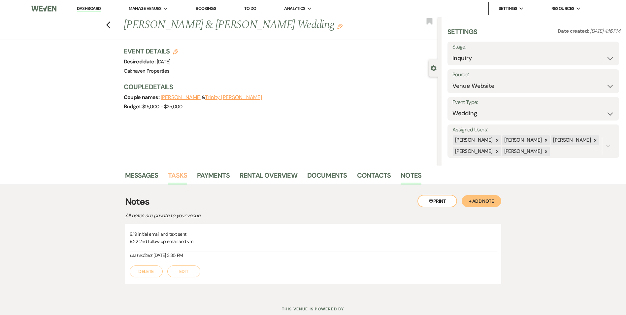
click at [180, 176] on link "Tasks" at bounding box center [177, 177] width 19 height 15
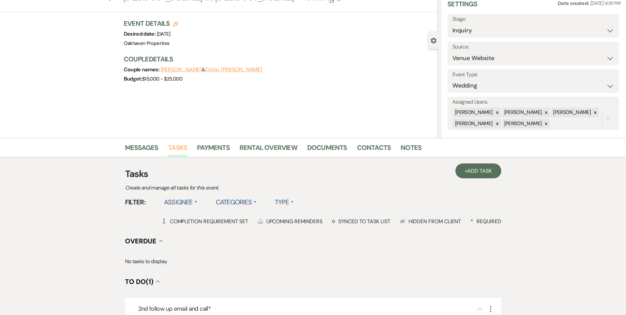
scroll to position [66, 0]
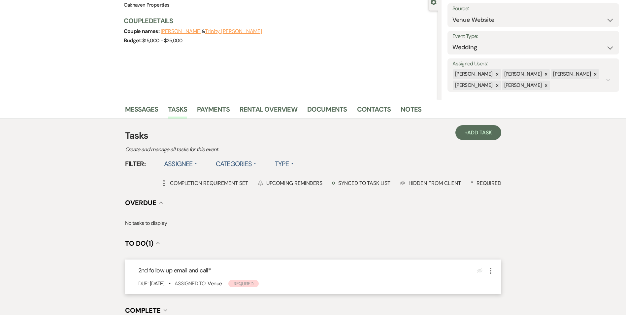
drag, startPoint x: 492, startPoint y: 271, endPoint x: 495, endPoint y: 273, distance: 3.8
click at [493, 272] on icon "More" at bounding box center [491, 271] width 8 height 8
click at [505, 310] on button "Plan Portal Link Mark As Complete" at bounding box center [519, 314] width 65 height 11
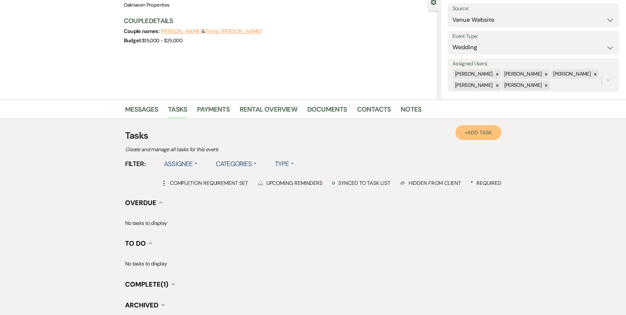
click at [472, 126] on link "+ Add Task" at bounding box center [478, 132] width 46 height 15
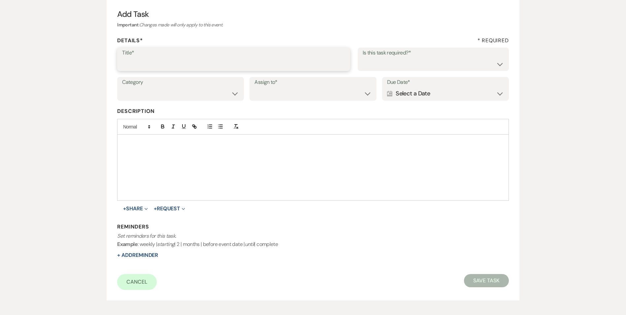
click at [175, 60] on input "Title*" at bounding box center [233, 63] width 223 height 13
type input "2"
drag, startPoint x: 177, startPoint y: 63, endPoint x: 188, endPoint y: 65, distance: 11.3
type input "3rd promo email and text"
drag, startPoint x: 405, startPoint y: 63, endPoint x: 405, endPoint y: 69, distance: 6.3
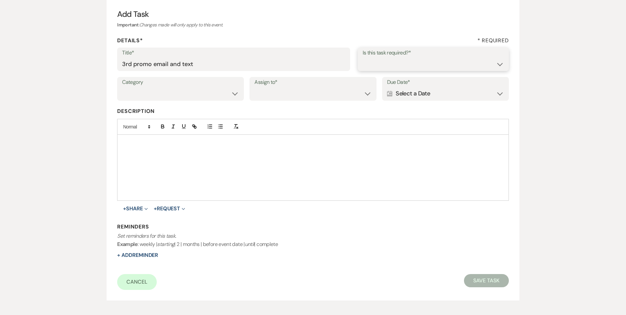
click at [405, 63] on select "Yes No" at bounding box center [433, 63] width 141 height 13
select select "true"
click at [363, 57] on select "Yes No" at bounding box center [433, 63] width 141 height 13
click at [228, 97] on select "Venue Vendors Guests Details Finalize & Share" at bounding box center [180, 93] width 117 height 13
select select "31"
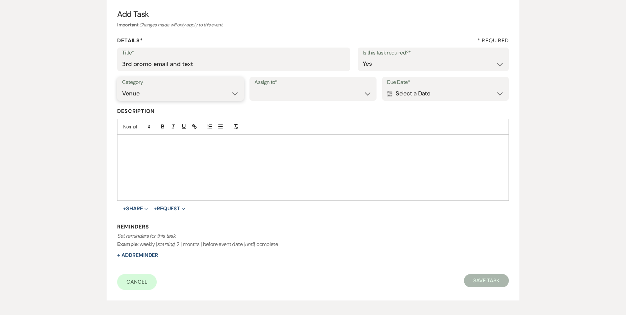
click at [122, 87] on select "Venue Vendors Guests Details Finalize & Share" at bounding box center [180, 93] width 117 height 13
click at [270, 99] on select "Venue Client" at bounding box center [312, 93] width 117 height 13
select select "venueHost"
click at [254, 87] on select "Venue Client" at bounding box center [312, 93] width 117 height 13
click at [422, 82] on label "Due Date*" at bounding box center [445, 83] width 117 height 10
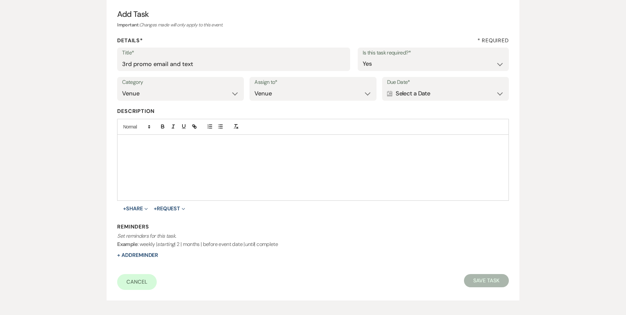
click at [423, 91] on div "Calendar Select a Date Expand" at bounding box center [445, 93] width 117 height 13
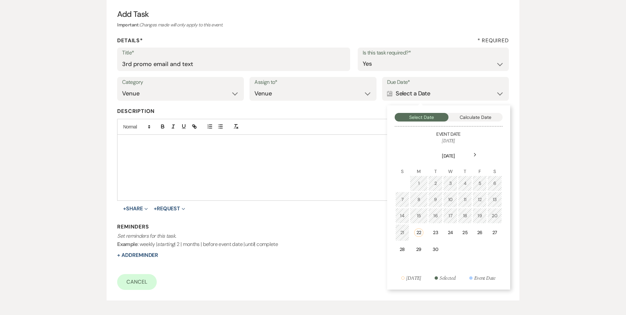
drag, startPoint x: 492, startPoint y: 231, endPoint x: 237, endPoint y: 274, distance: 258.6
click at [491, 231] on td "27" at bounding box center [494, 232] width 15 height 17
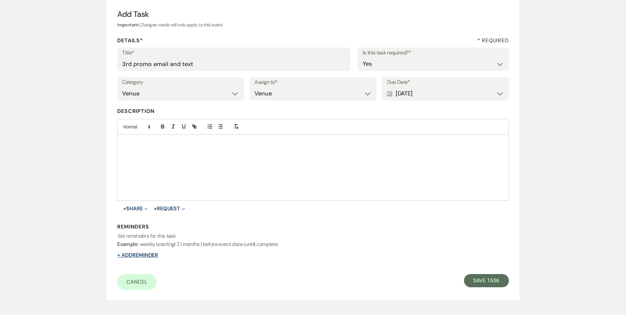
click at [149, 254] on button "+ Add Reminder" at bounding box center [137, 254] width 41 height 5
select select "host"
select select "days"
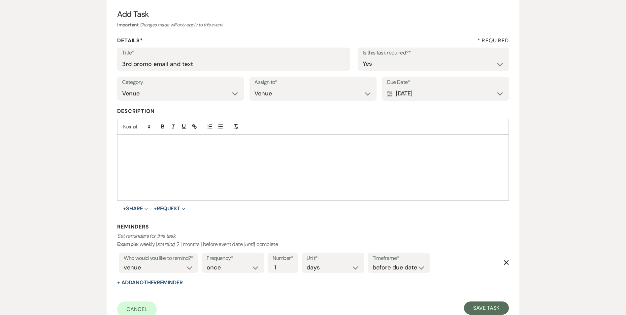
click at [396, 262] on label "Timeframe*" at bounding box center [399, 258] width 53 height 10
click at [401, 271] on select "before due date after due date on due date on custom date" at bounding box center [399, 267] width 53 height 9
select select "onDueDate"
click at [373, 263] on select "before due date after due date on due date on custom date" at bounding box center [399, 267] width 53 height 9
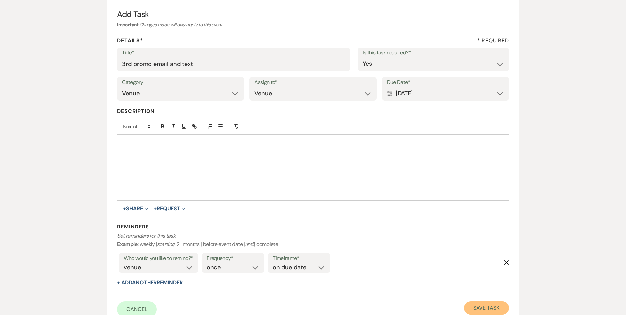
click at [486, 307] on button "Save Task" at bounding box center [486, 307] width 45 height 13
select select "5"
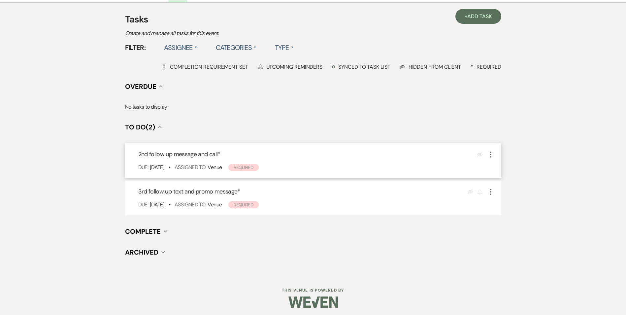
scroll to position [185, 0]
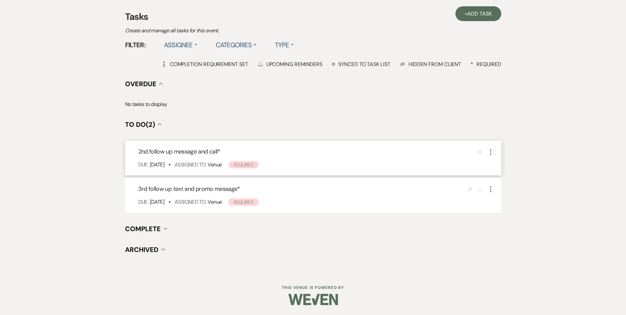
click at [491, 153] on icon "More" at bounding box center [491, 152] width 8 height 8
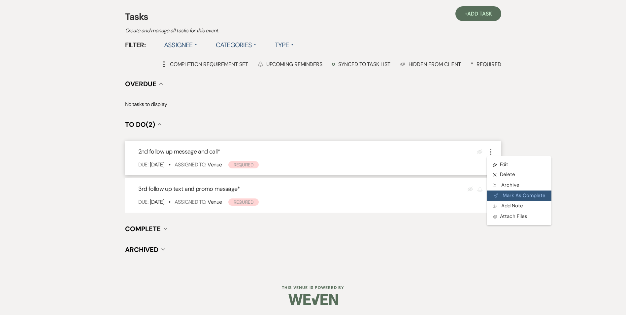
click at [497, 196] on icon "Plan Portal Link" at bounding box center [496, 195] width 4 height 5
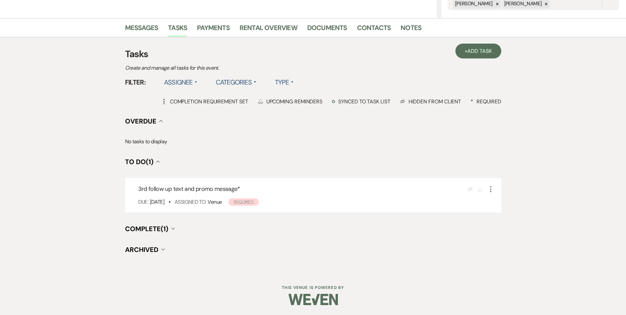
scroll to position [147, 0]
click at [418, 32] on link "Notes" at bounding box center [411, 29] width 21 height 15
